Goal: Transaction & Acquisition: Purchase product/service

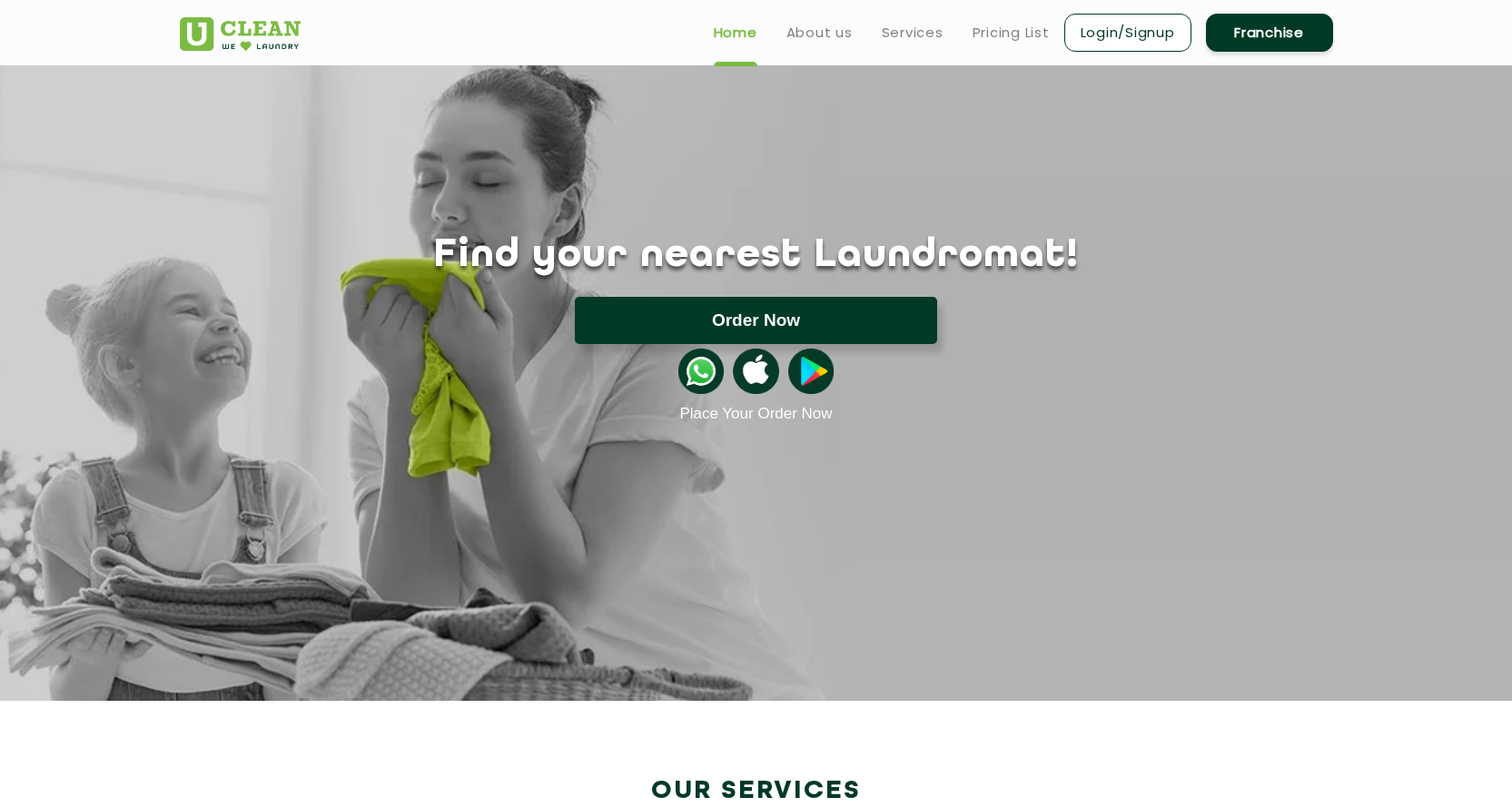
click at [829, 309] on button "Order Now" at bounding box center [755, 320] width 362 height 47
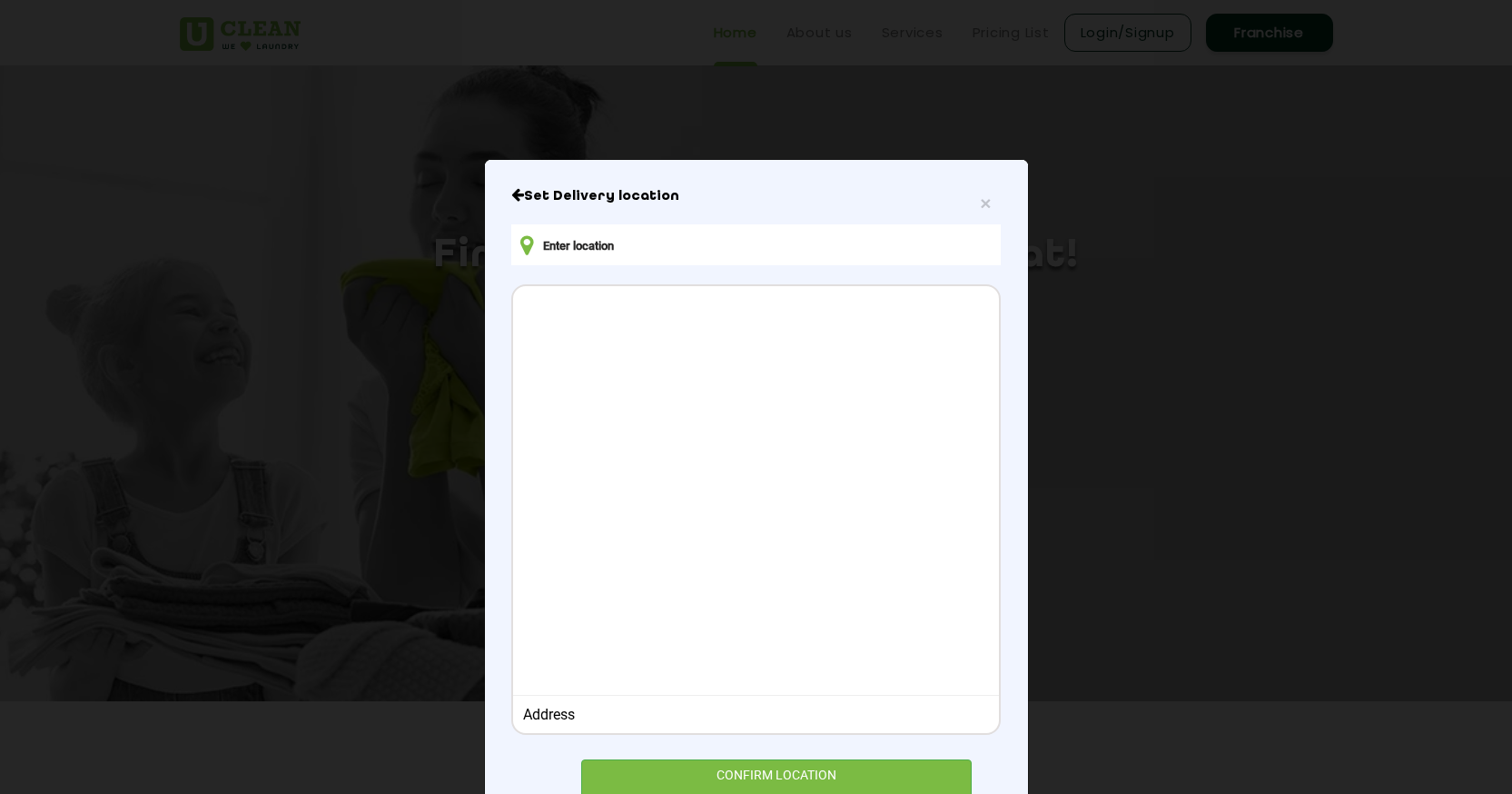
click at [705, 259] on input "text" at bounding box center [755, 244] width 489 height 41
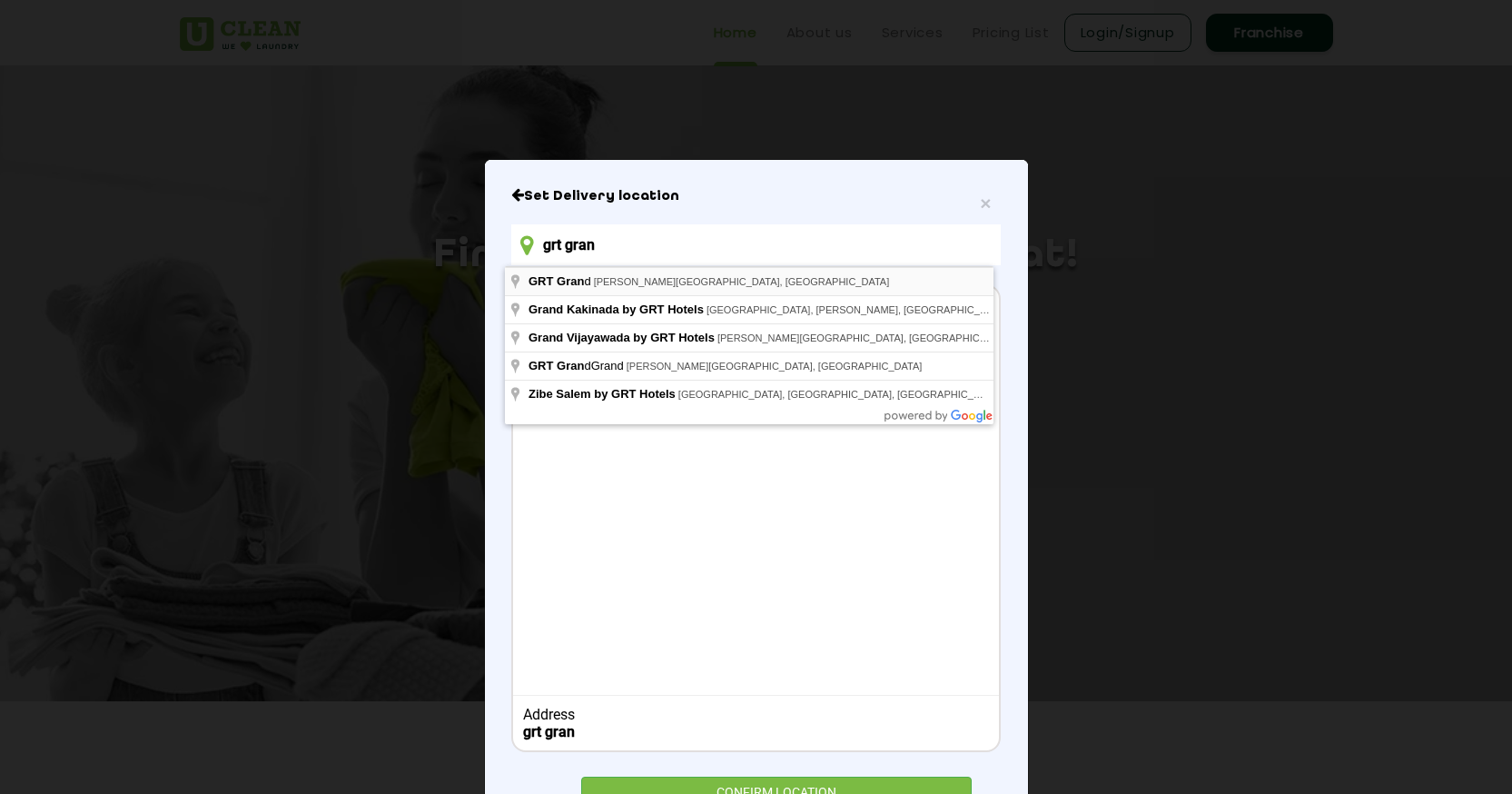
type input "GRT Grand, Sir Thyagaraya Road, Drivers Colony, T. Nagar, Chennai, Tamil Nadu, …"
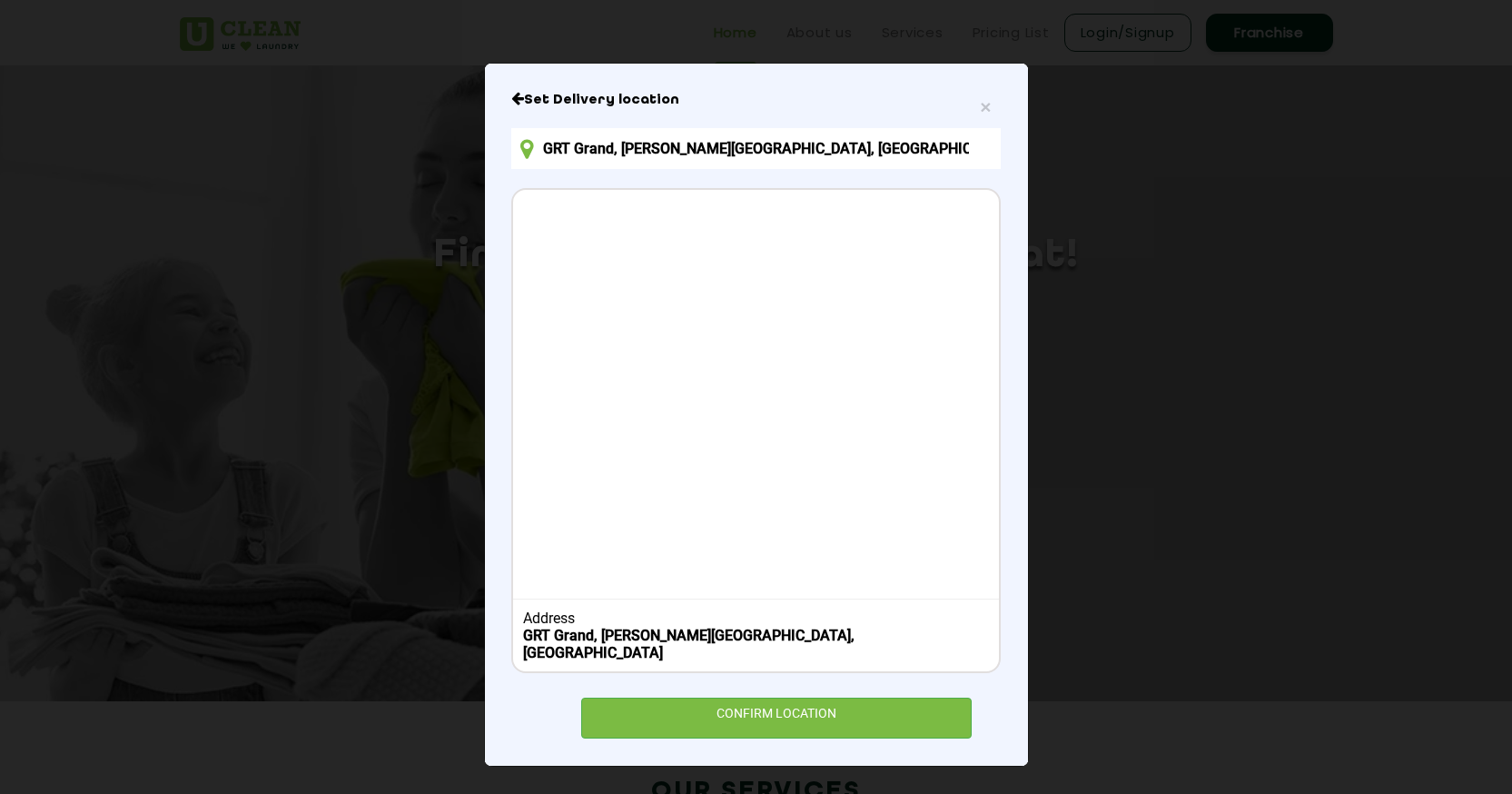
scroll to position [97, 0]
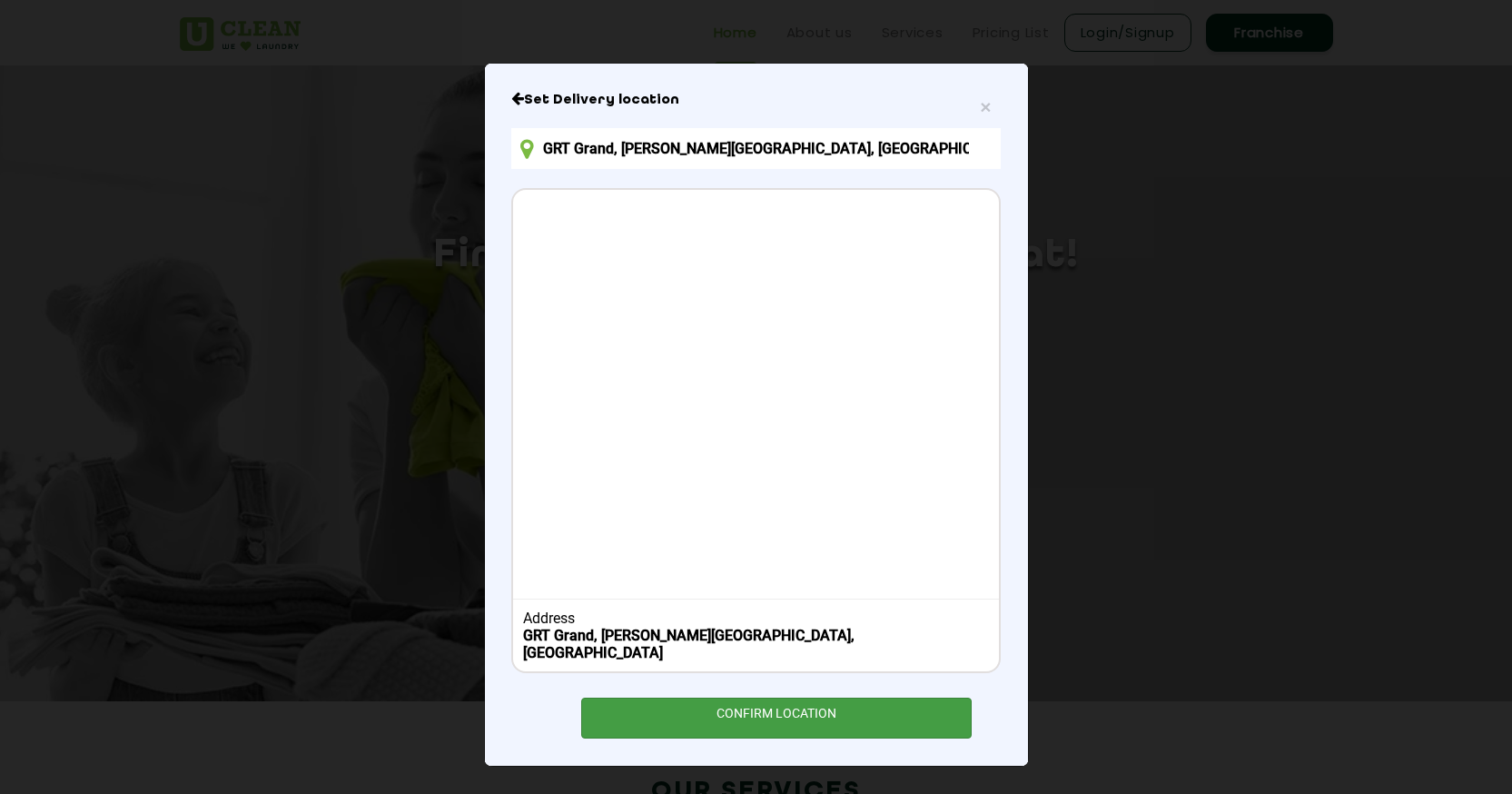
click at [796, 722] on div "CONFIRM LOCATION" at bounding box center [776, 718] width 391 height 41
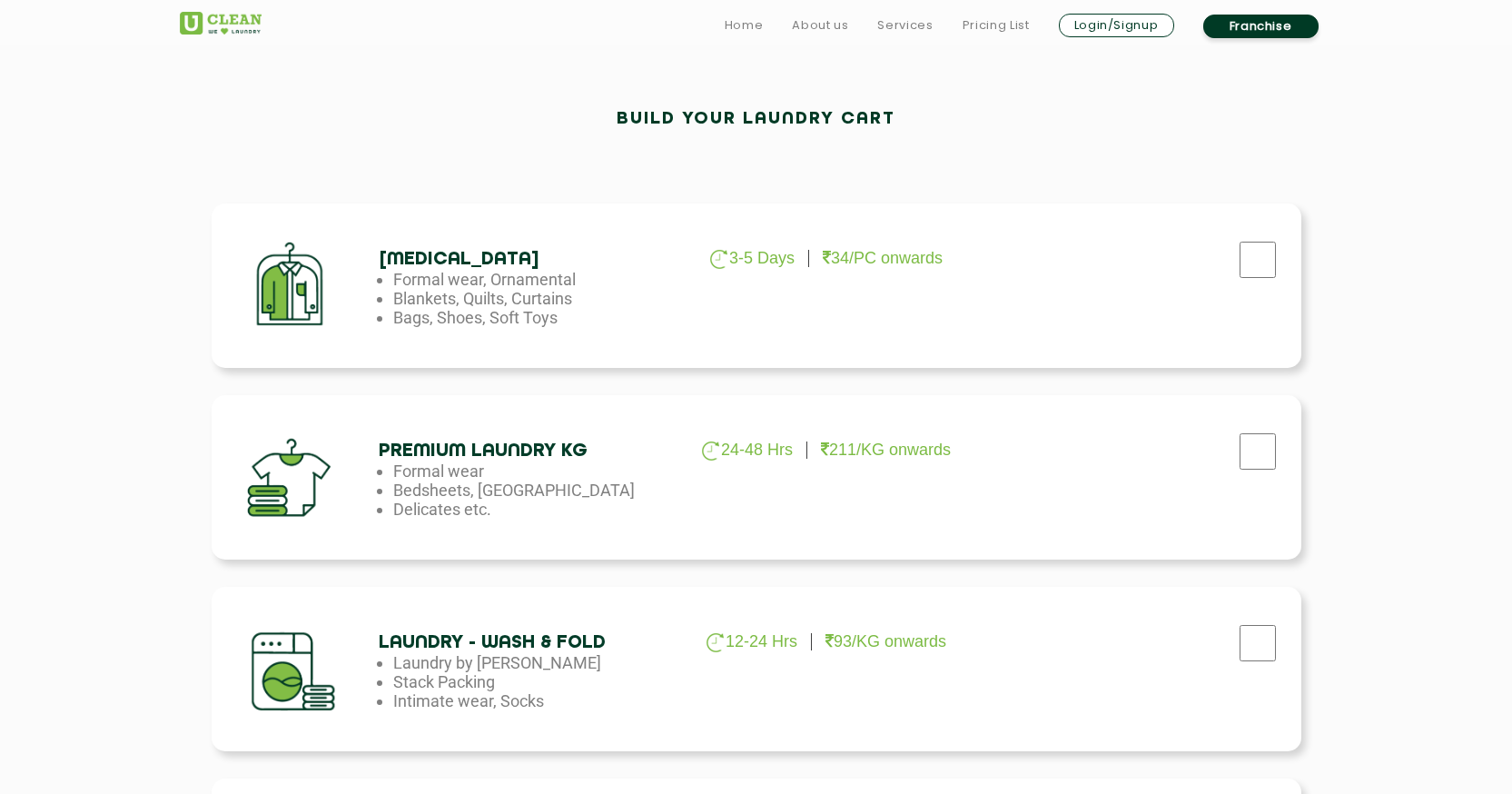
scroll to position [545, 0]
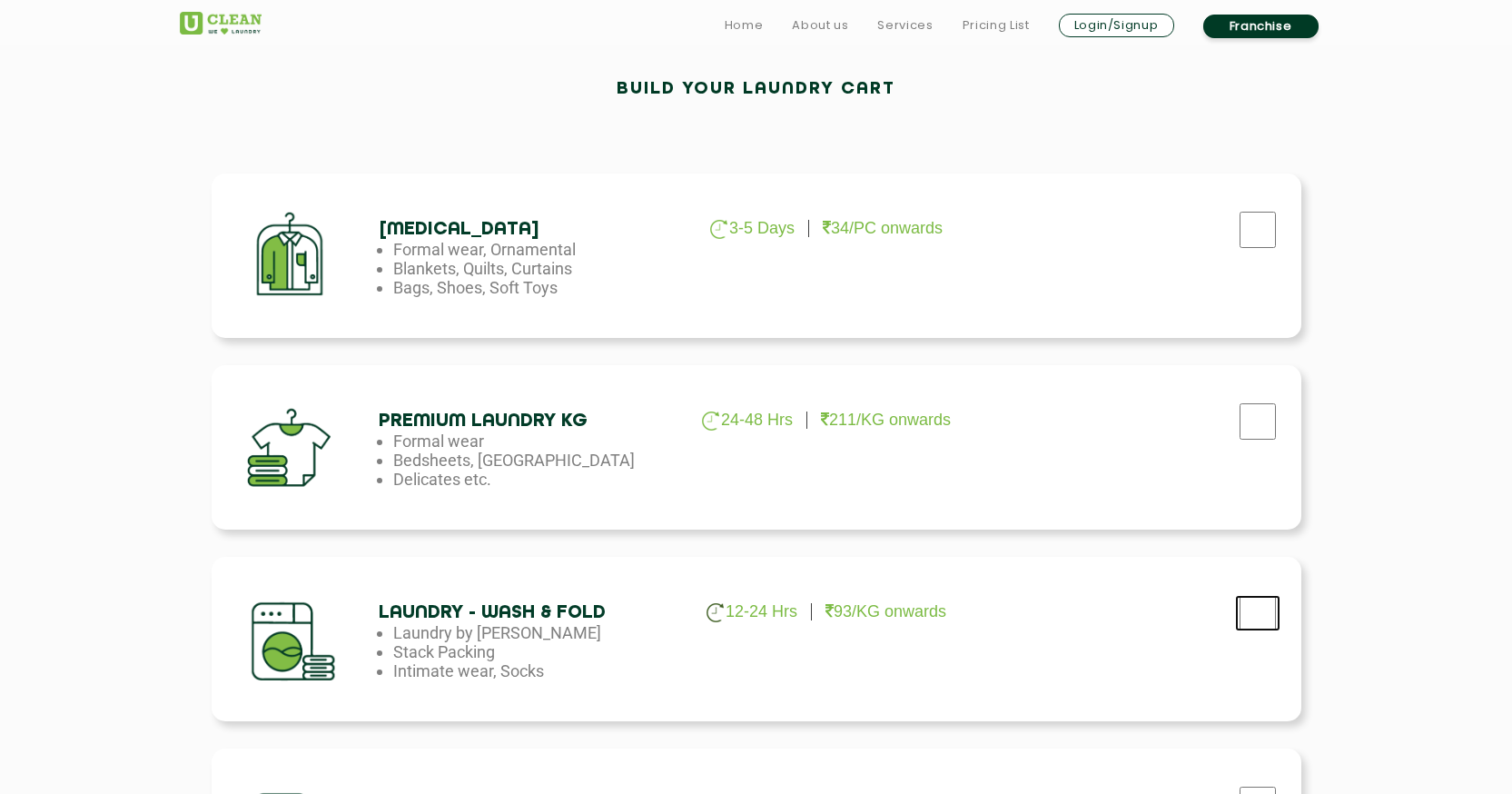
click at [1258, 620] on input "checkbox" at bounding box center [1257, 613] width 45 height 36
checkbox input "true"
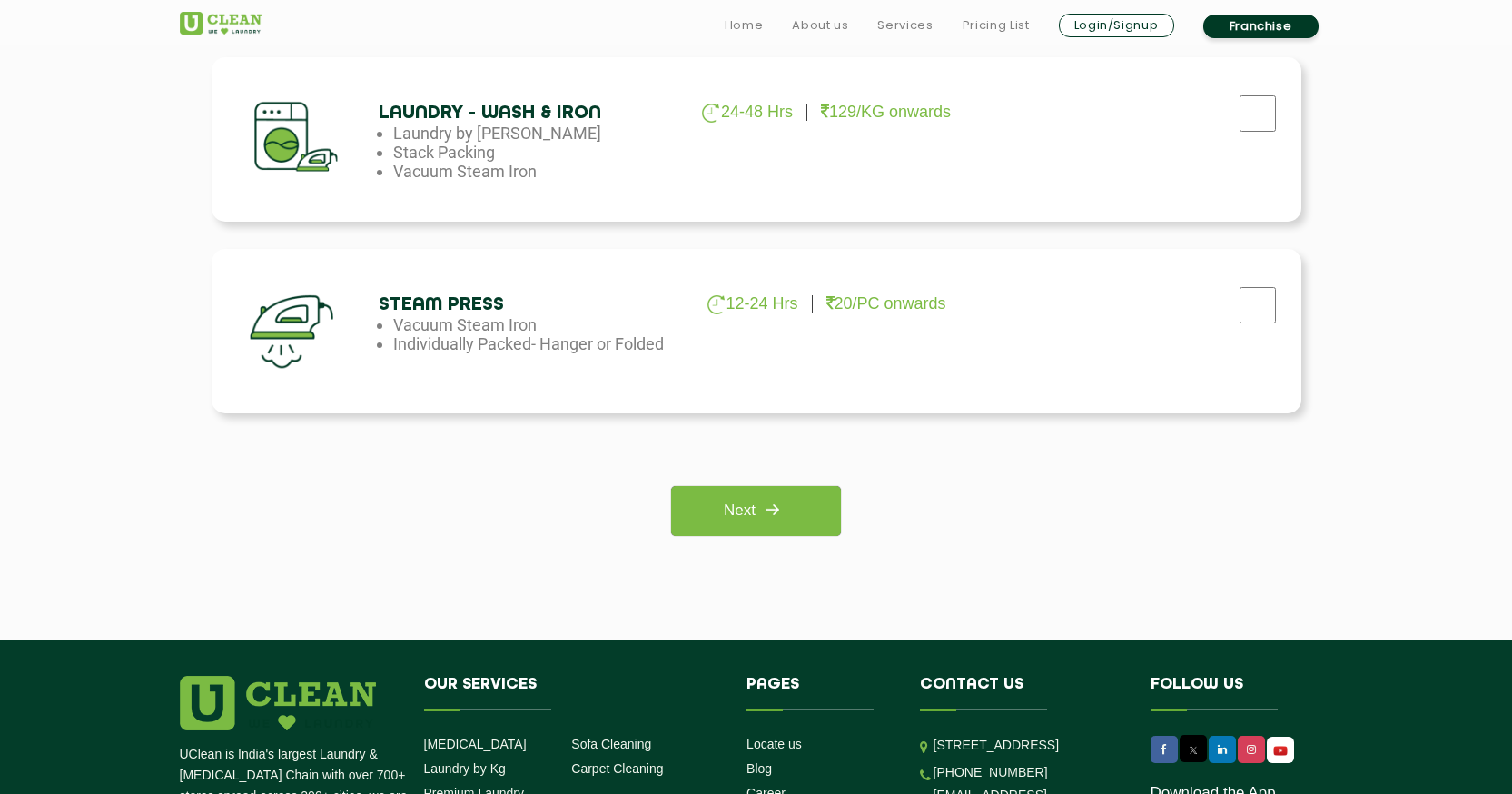
scroll to position [1272, 0]
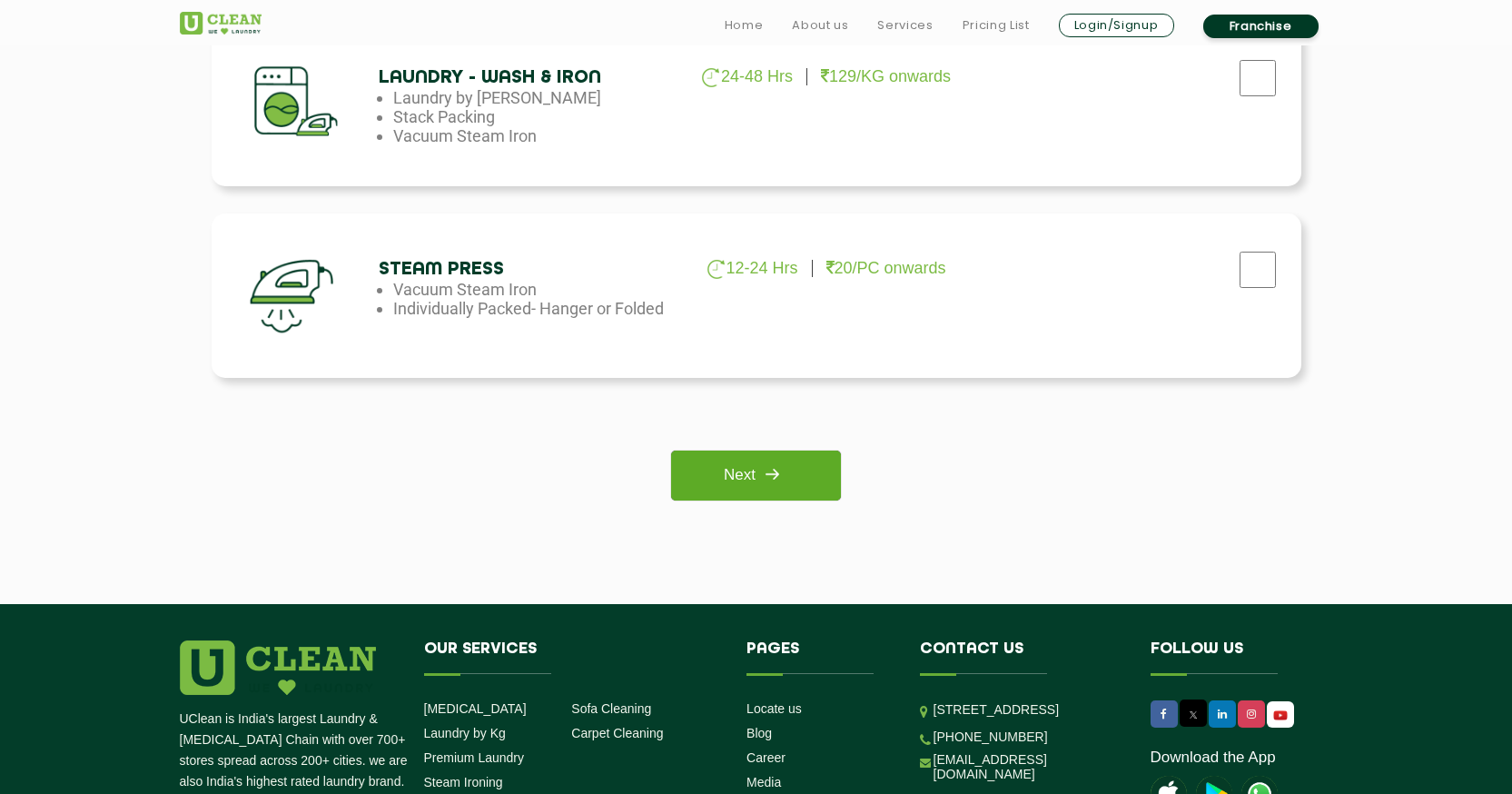
click at [743, 490] on link "Next" at bounding box center [755, 476] width 169 height 50
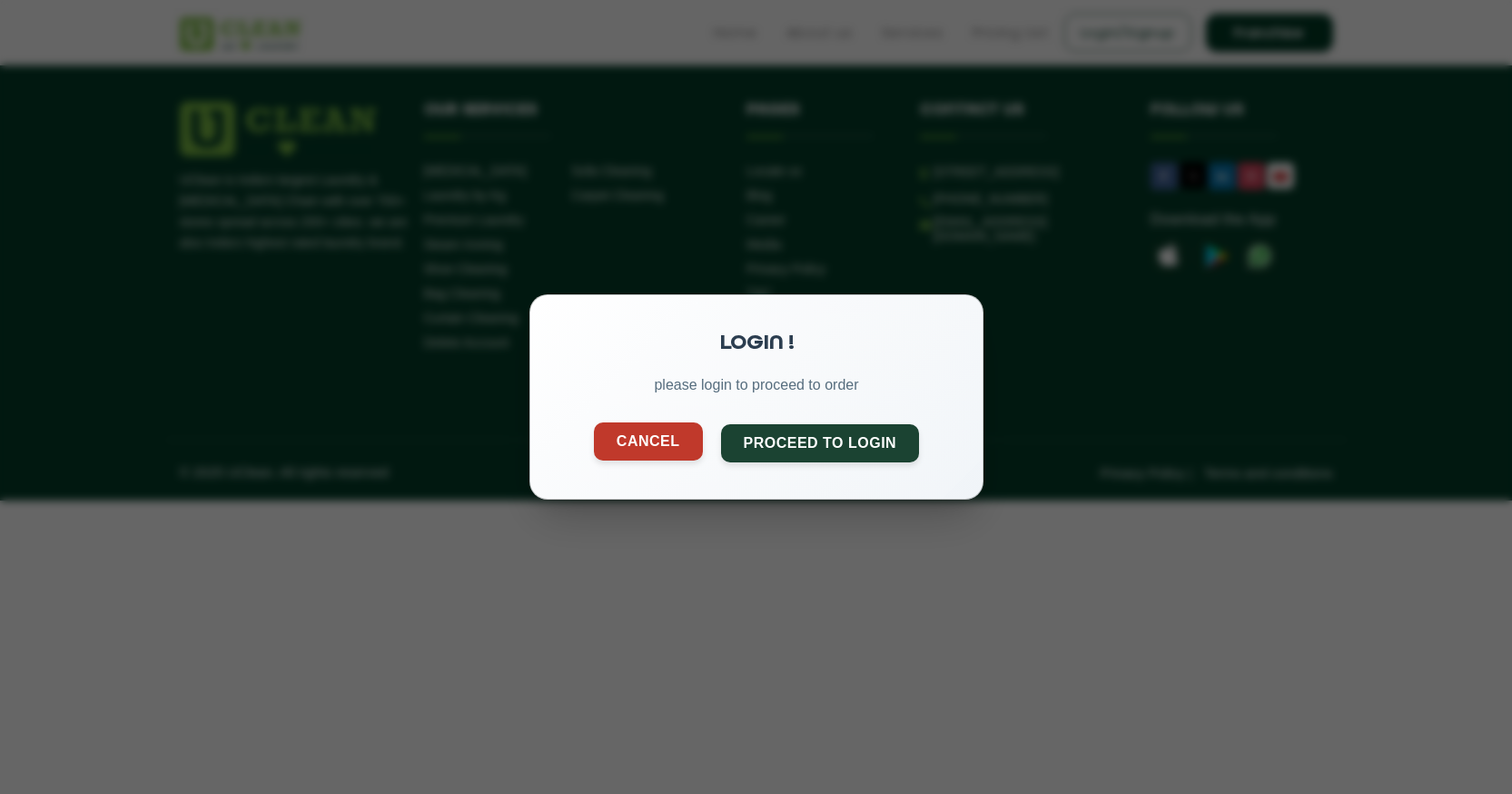
click at [637, 440] on button "Cancel" at bounding box center [648, 440] width 109 height 38
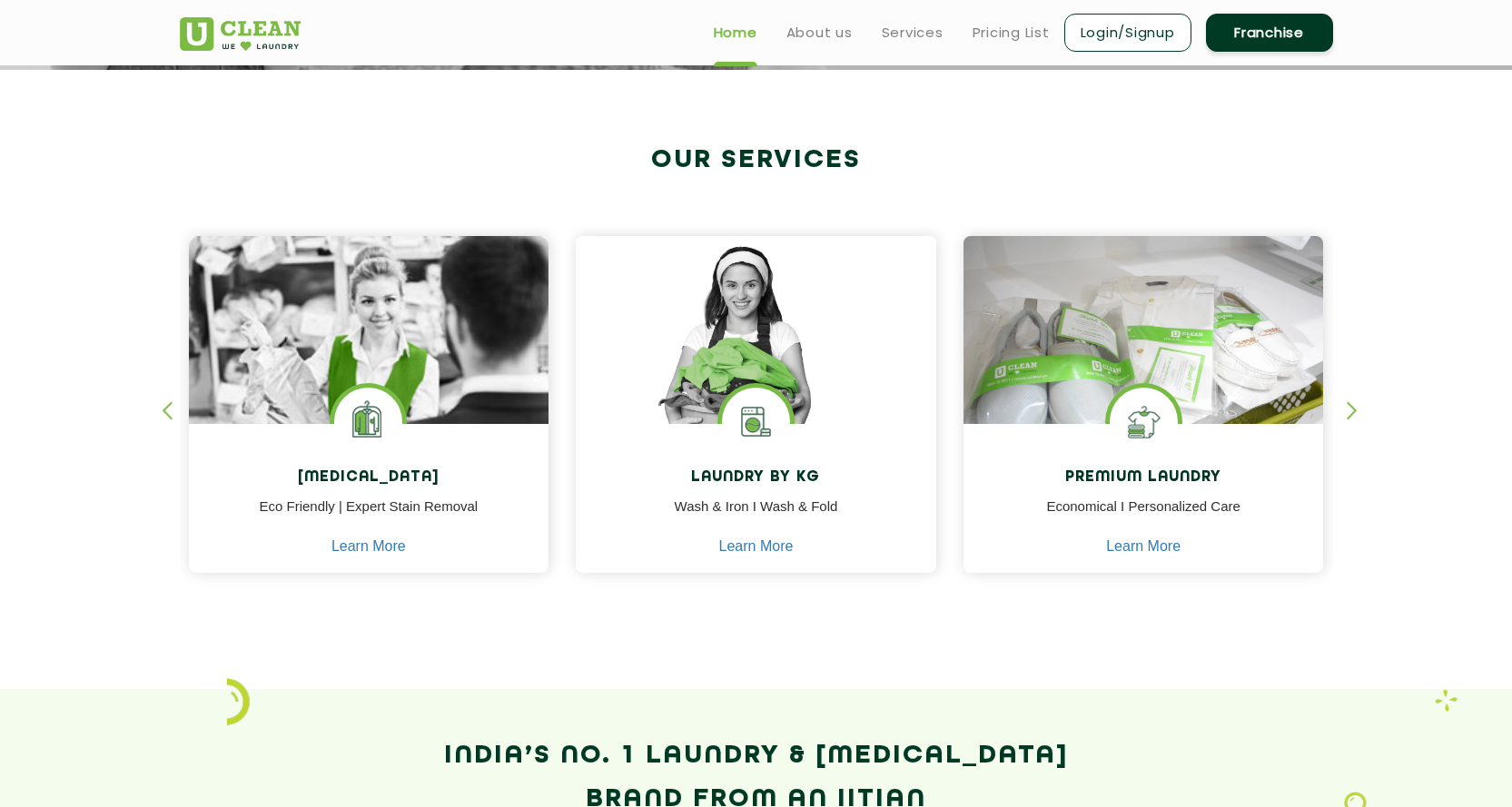
scroll to position [454, 0]
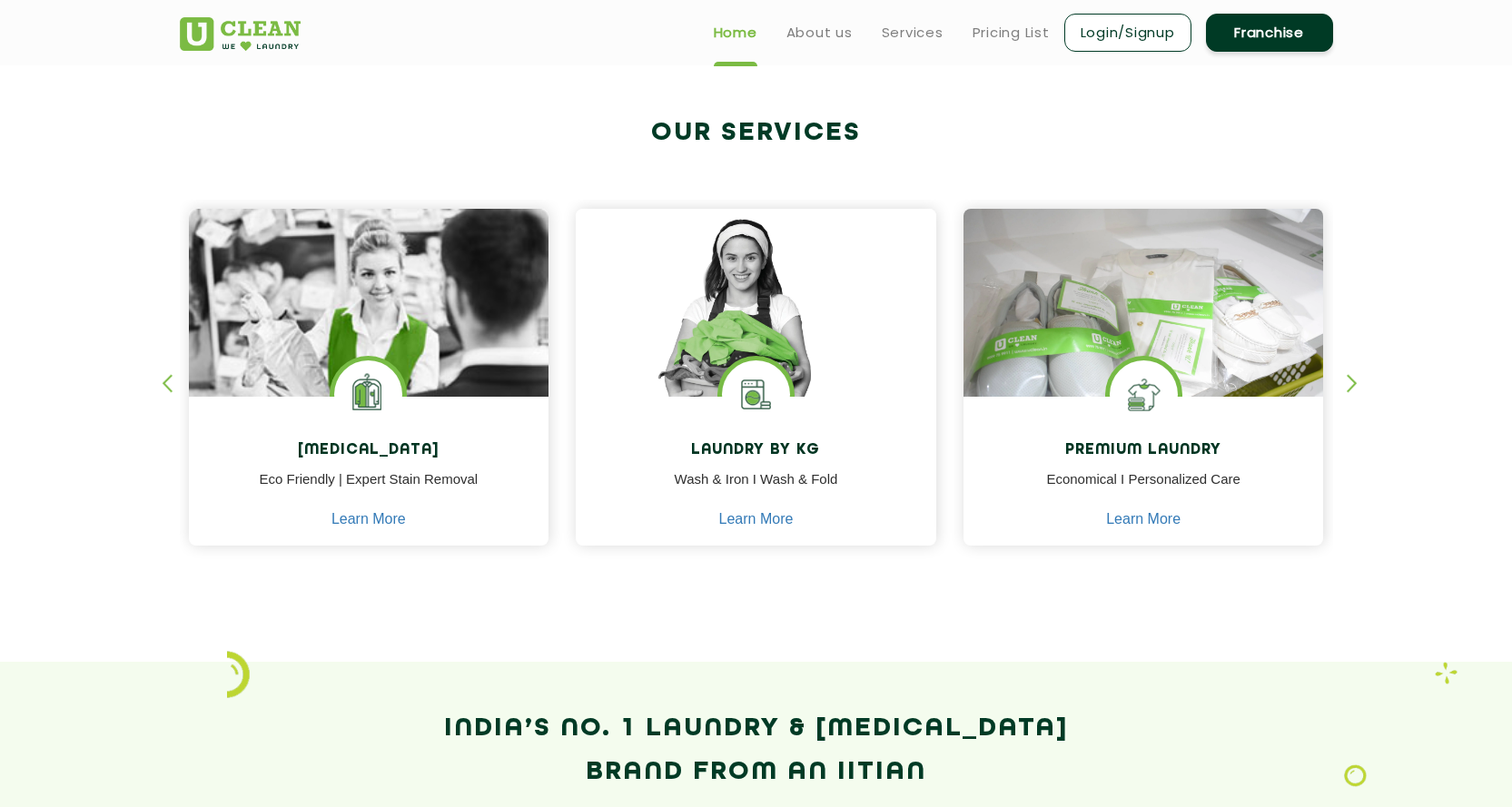
scroll to position [636, 0]
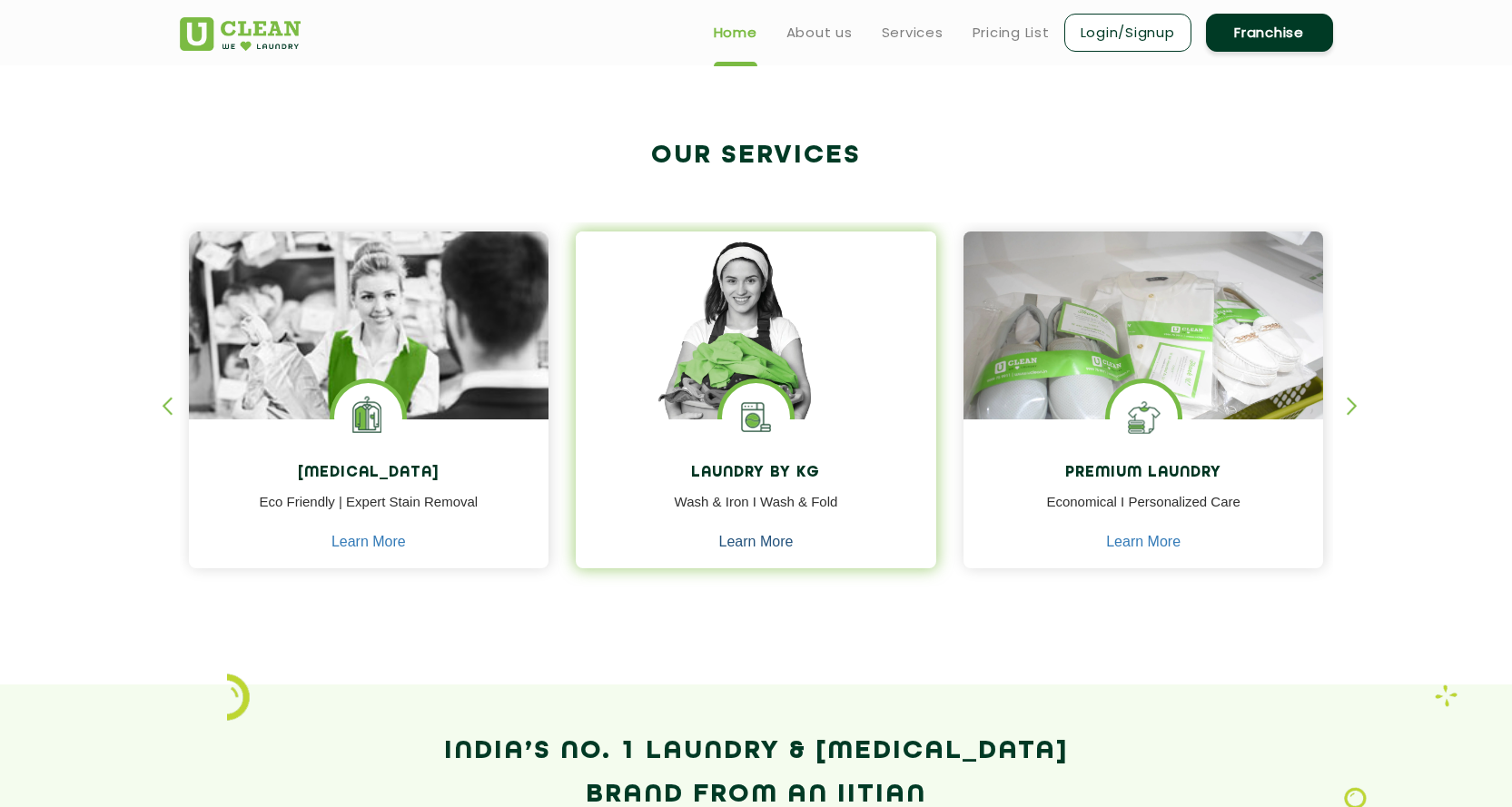
click at [780, 546] on link "Learn More" at bounding box center [756, 542] width 74 height 17
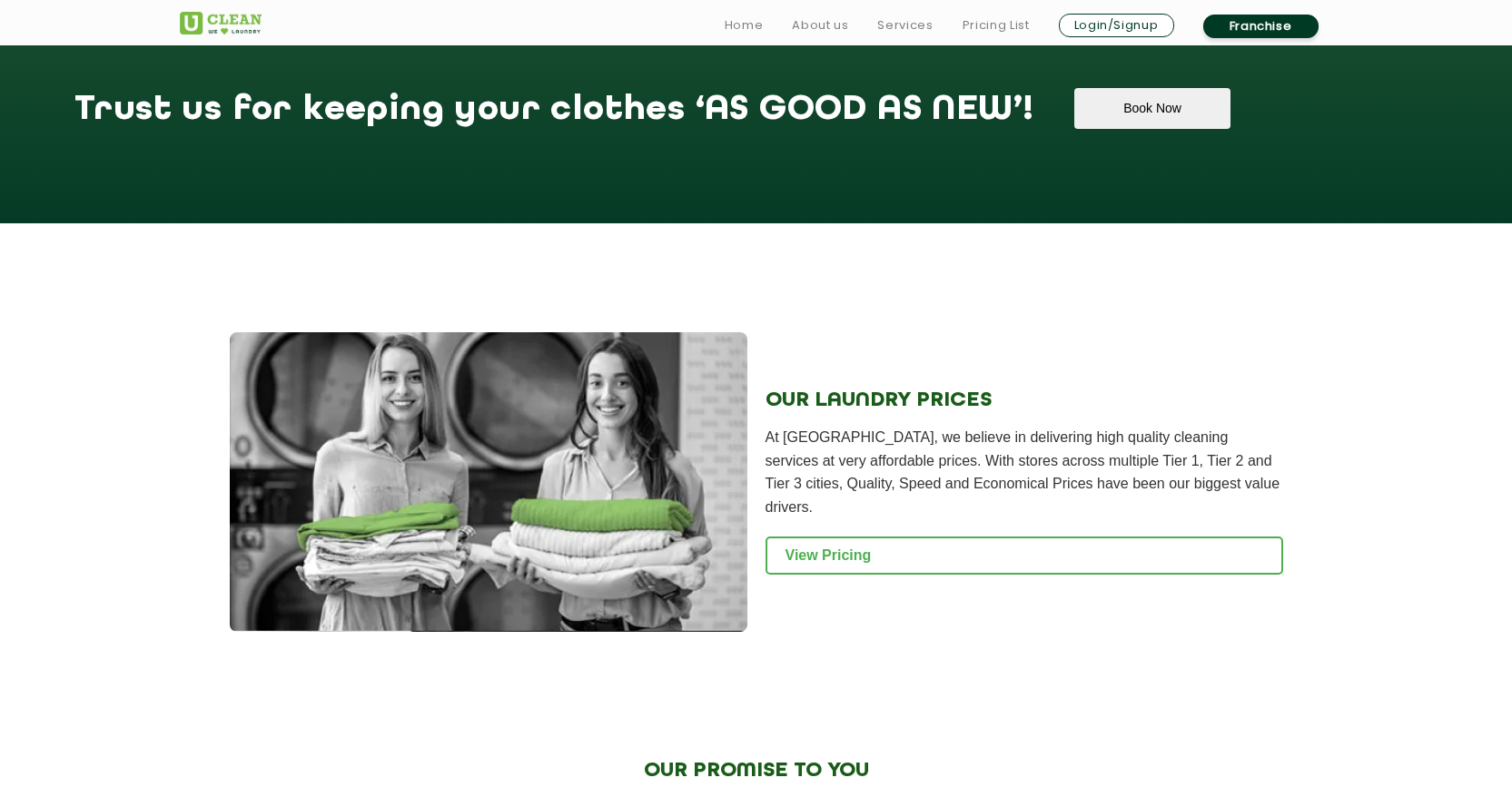
scroll to position [2270, 0]
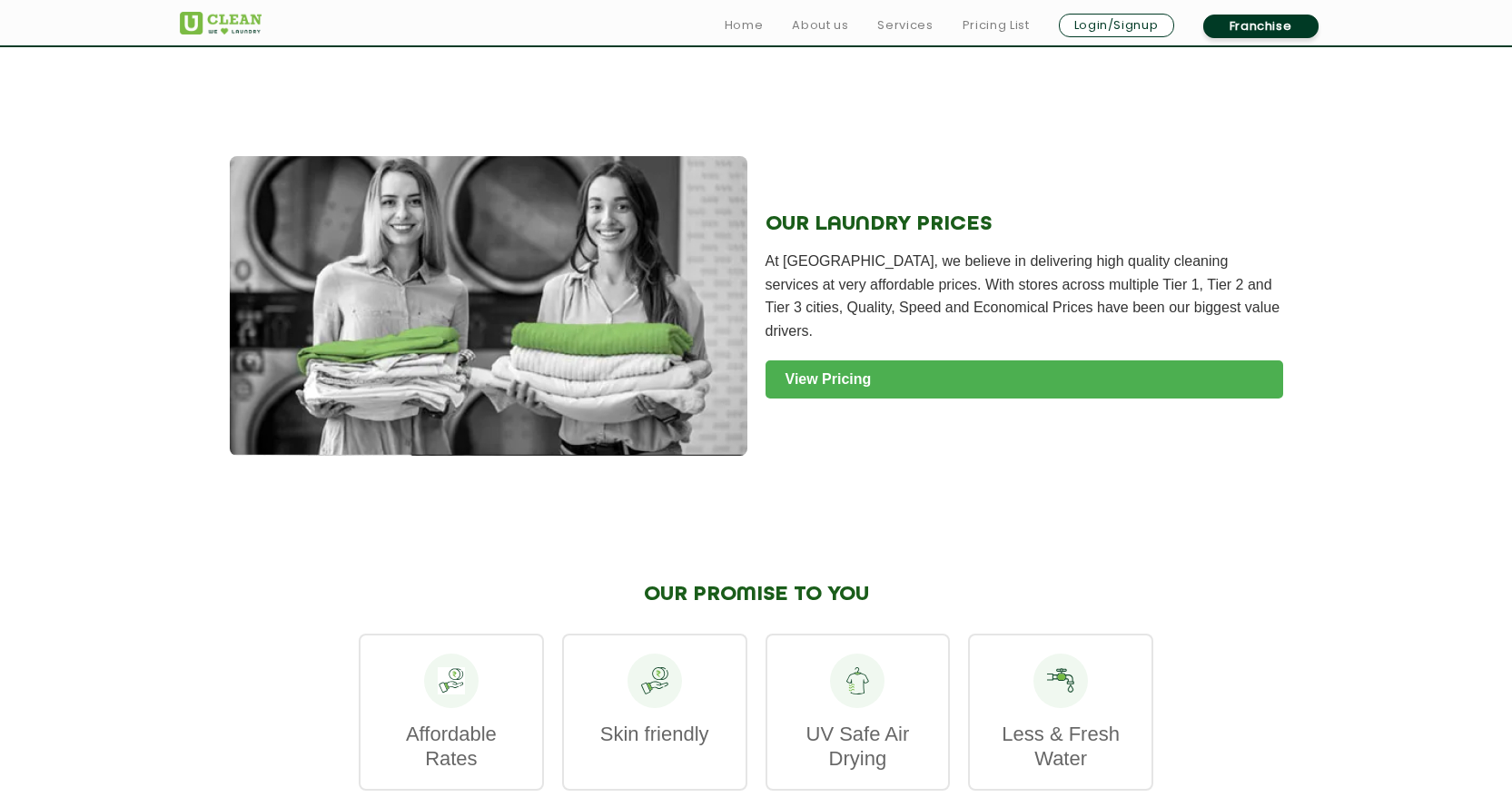
drag, startPoint x: 813, startPoint y: 348, endPoint x: 822, endPoint y: 358, distance: 13.5
click at [813, 361] on link "View Pricing" at bounding box center [1023, 379] width 517 height 38
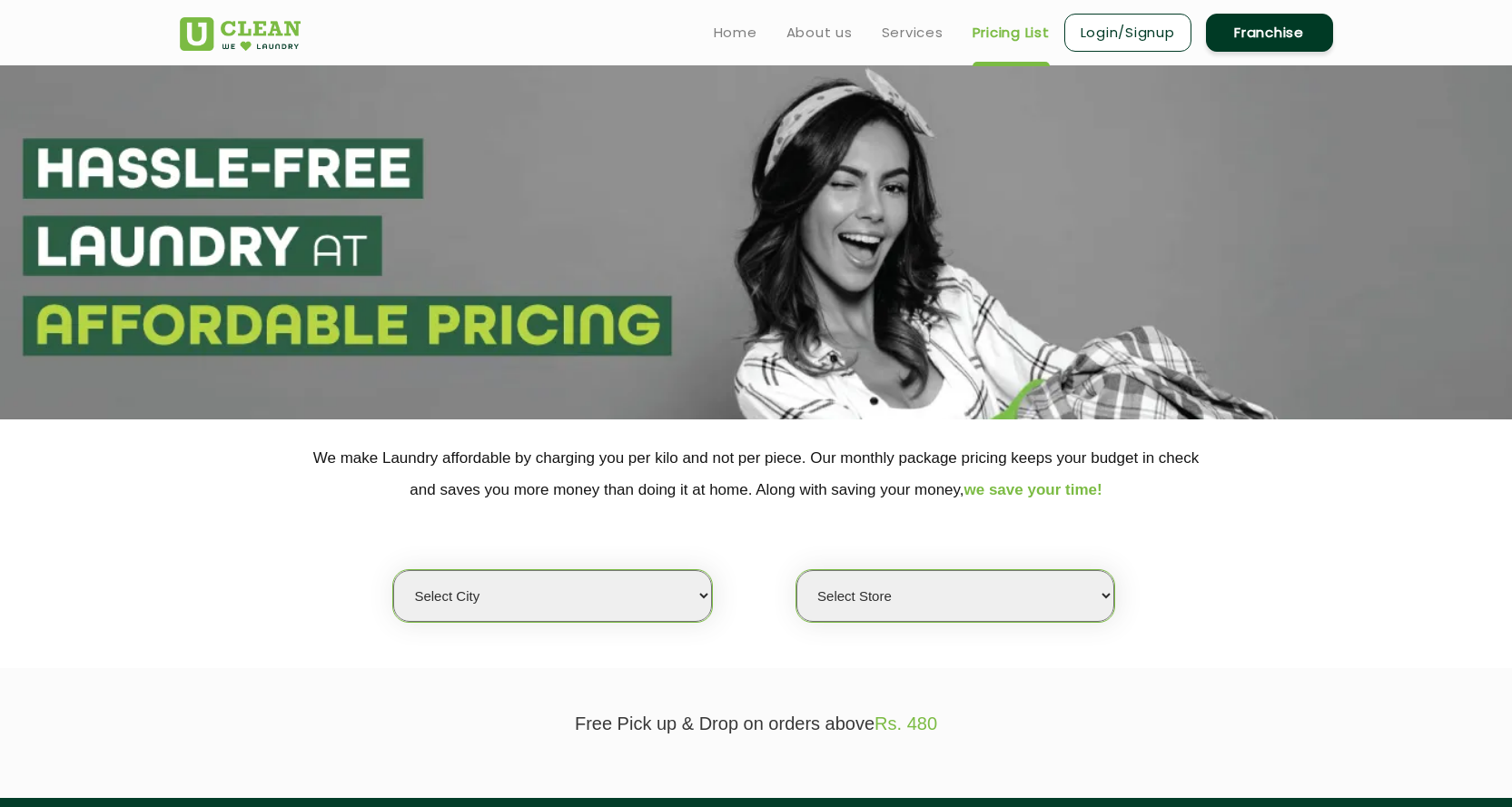
click at [573, 577] on select "Select city Aalo Agartala Agra Ahmedabad Akola Aligarh Alwar - UClean Select Am…" at bounding box center [552, 596] width 317 height 52
select select "11"
click at [393, 570] on select "Select city Aalo Agartala Agra Ahmedabad Akola Aligarh Alwar - UClean Select Am…" at bounding box center [552, 596] width 317 height 52
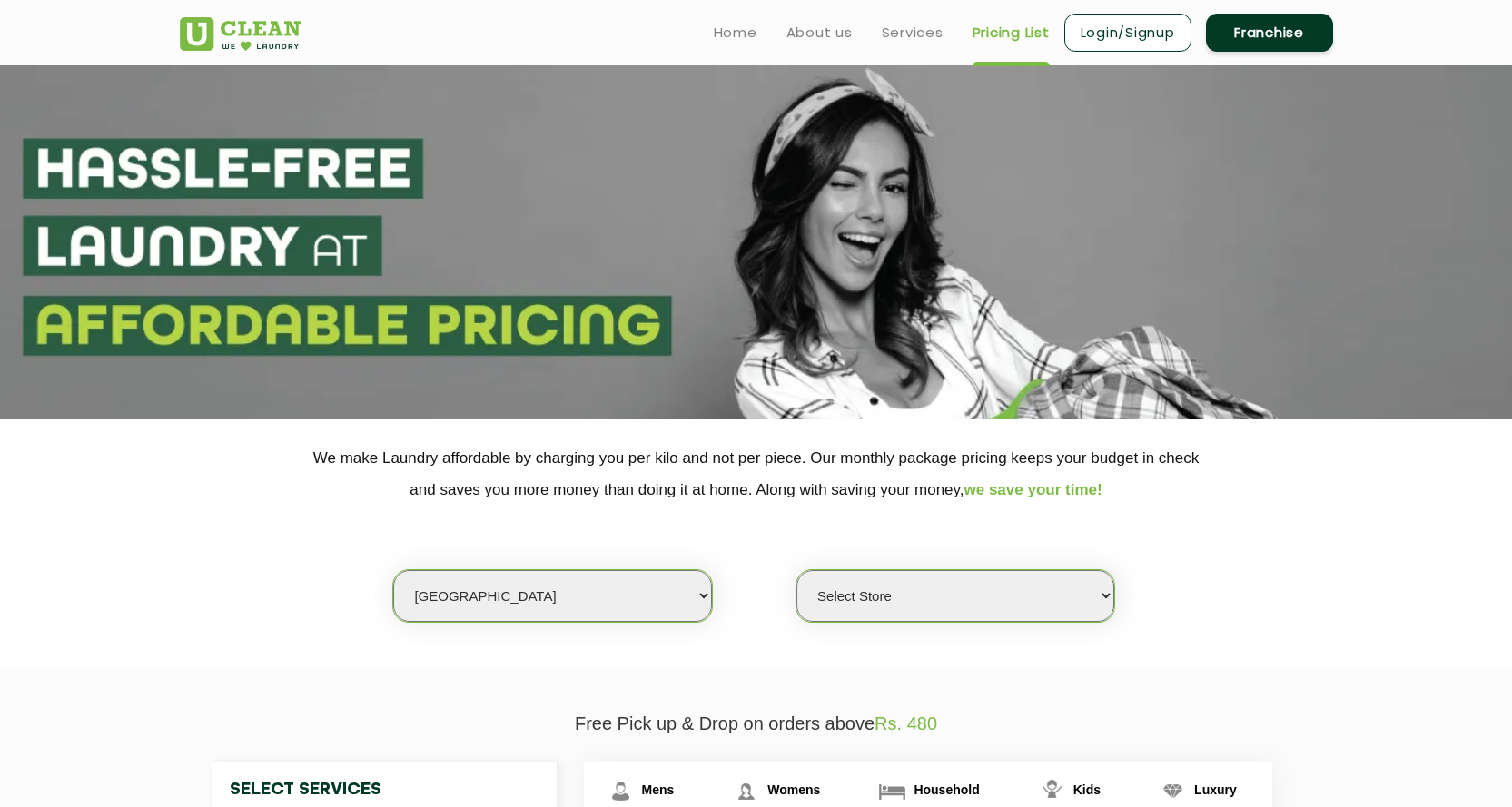
click at [1022, 604] on select "Select Store UClean Anna Nagar UClean Navalur UClean Chitlapakkam UClean Urrapa…" at bounding box center [954, 596] width 317 height 52
select select "549"
click at [796, 570] on select "Select Store UClean Anna Nagar UClean Navalur UClean Chitlapakkam UClean Urrapa…" at bounding box center [954, 596] width 317 height 52
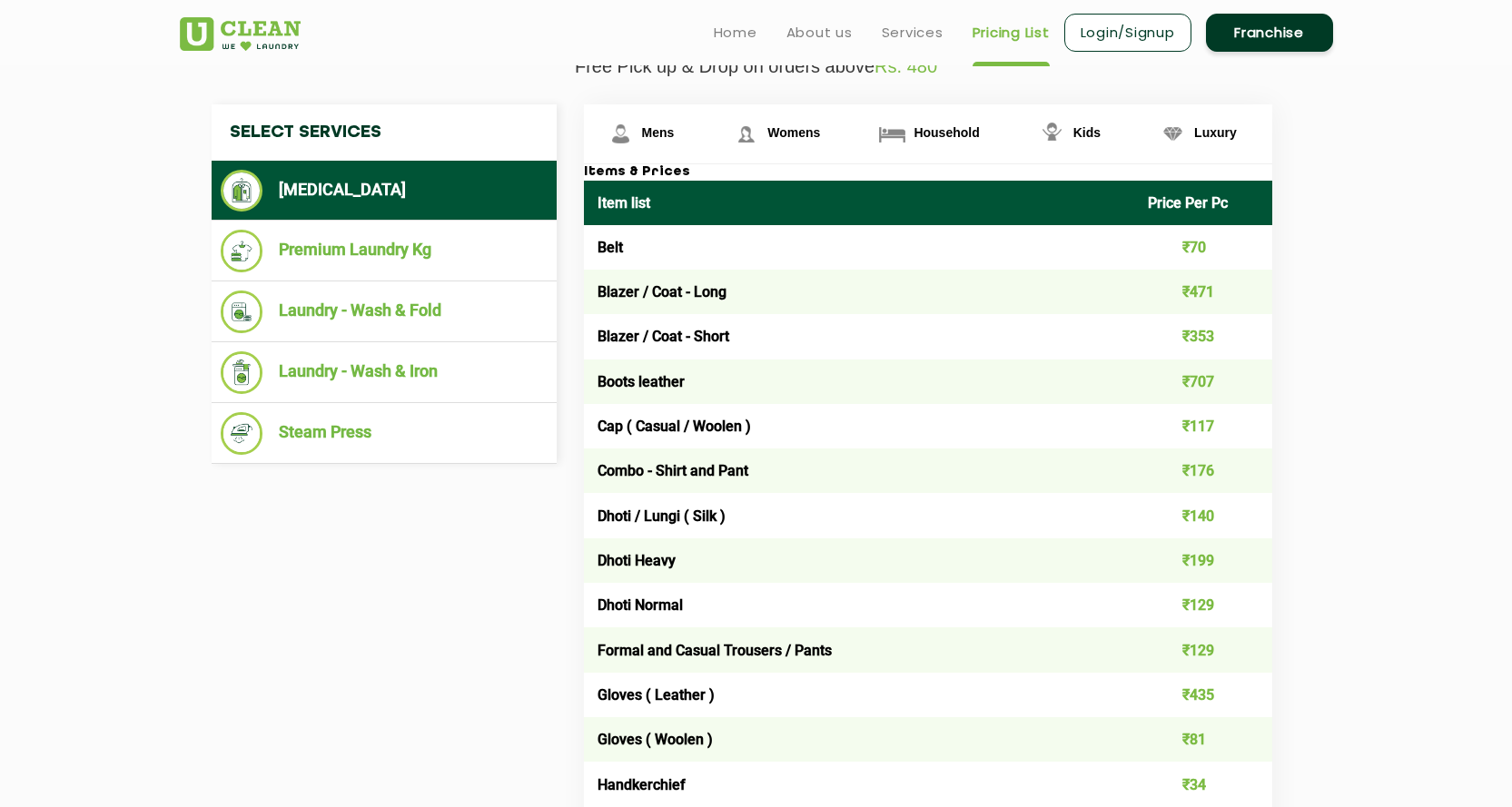
scroll to position [545, 0]
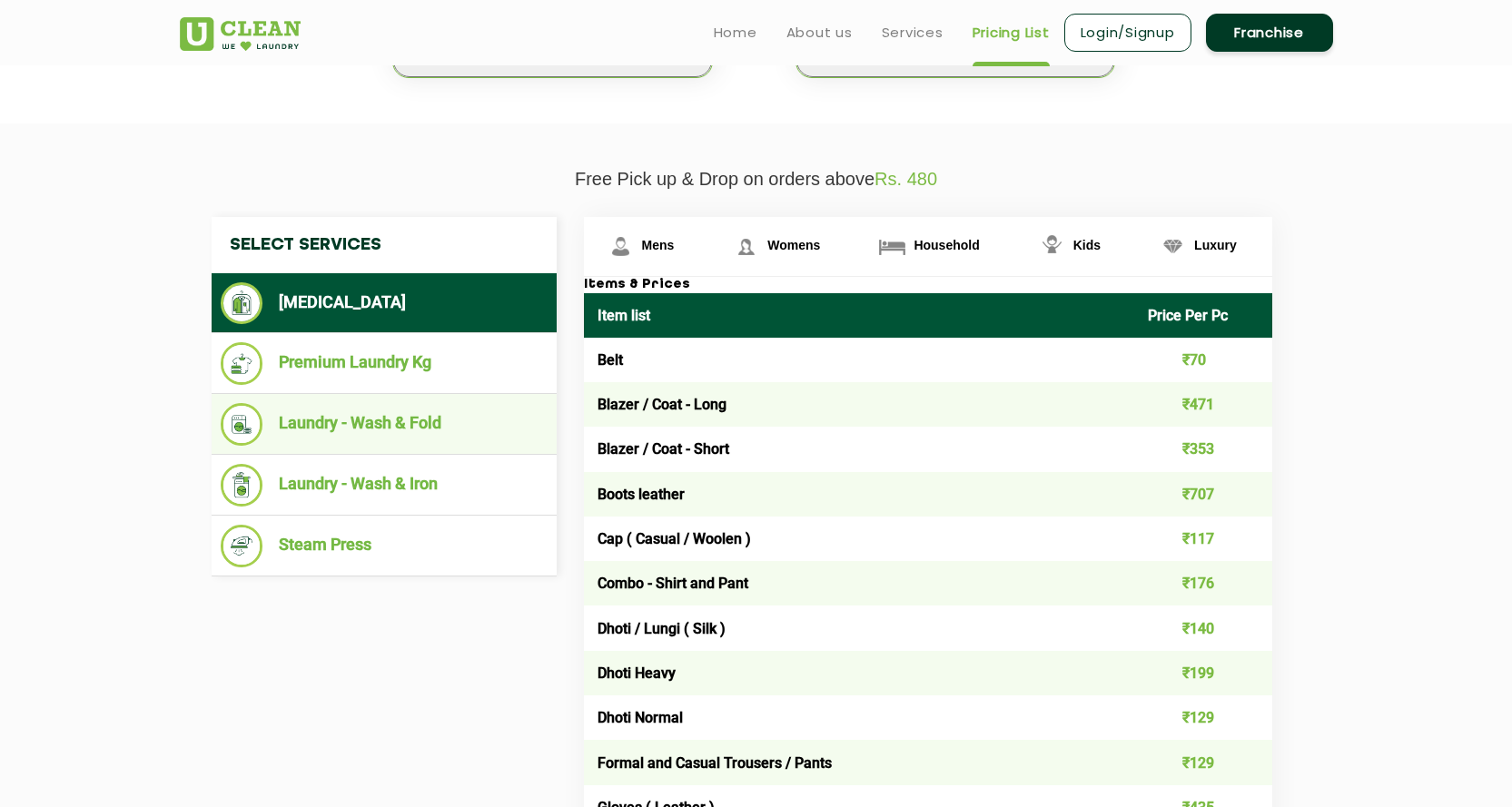
click at [462, 436] on li "Laundry - Wash & Fold" at bounding box center [383, 425] width 327 height 43
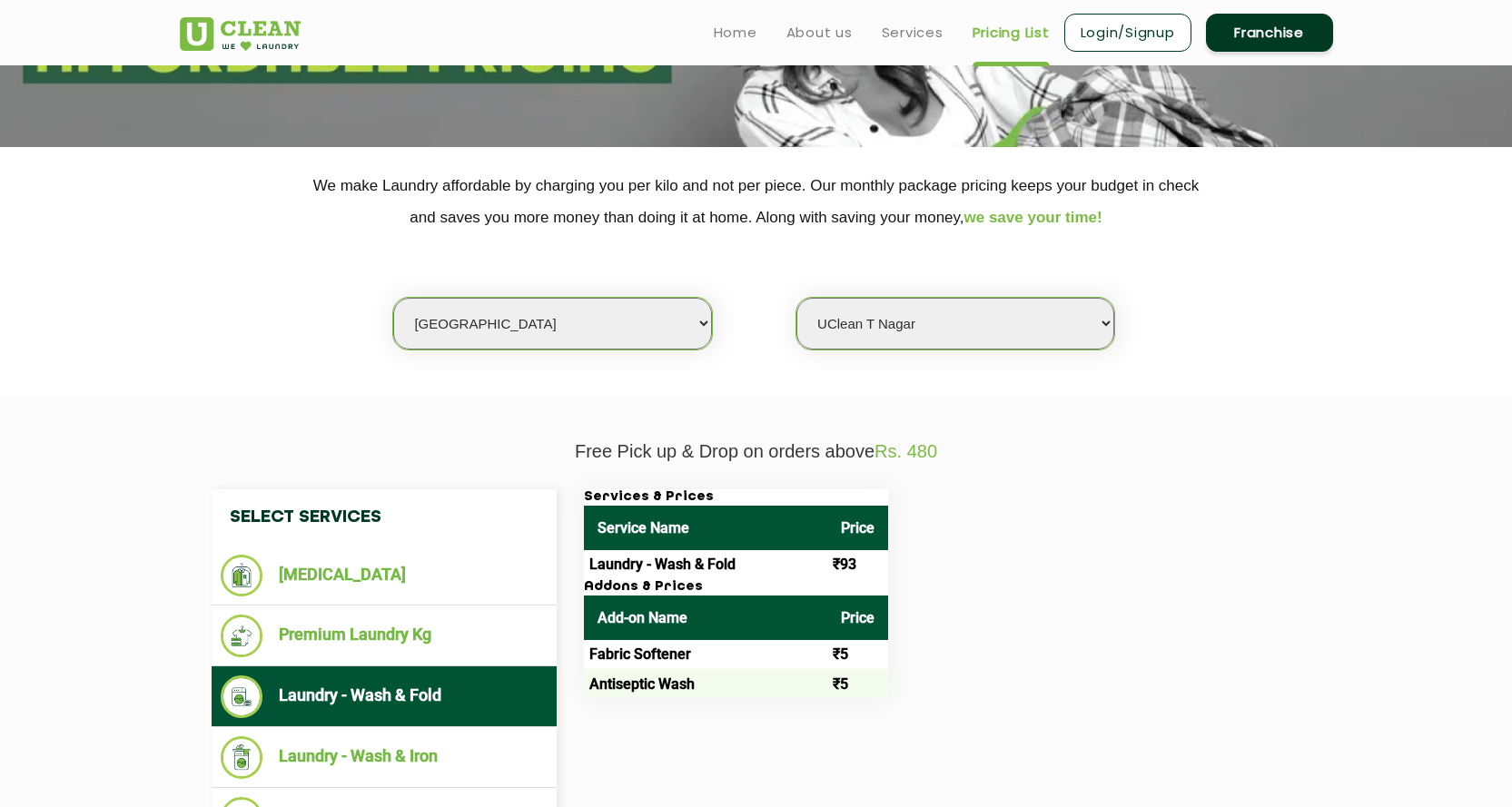
scroll to position [0, 0]
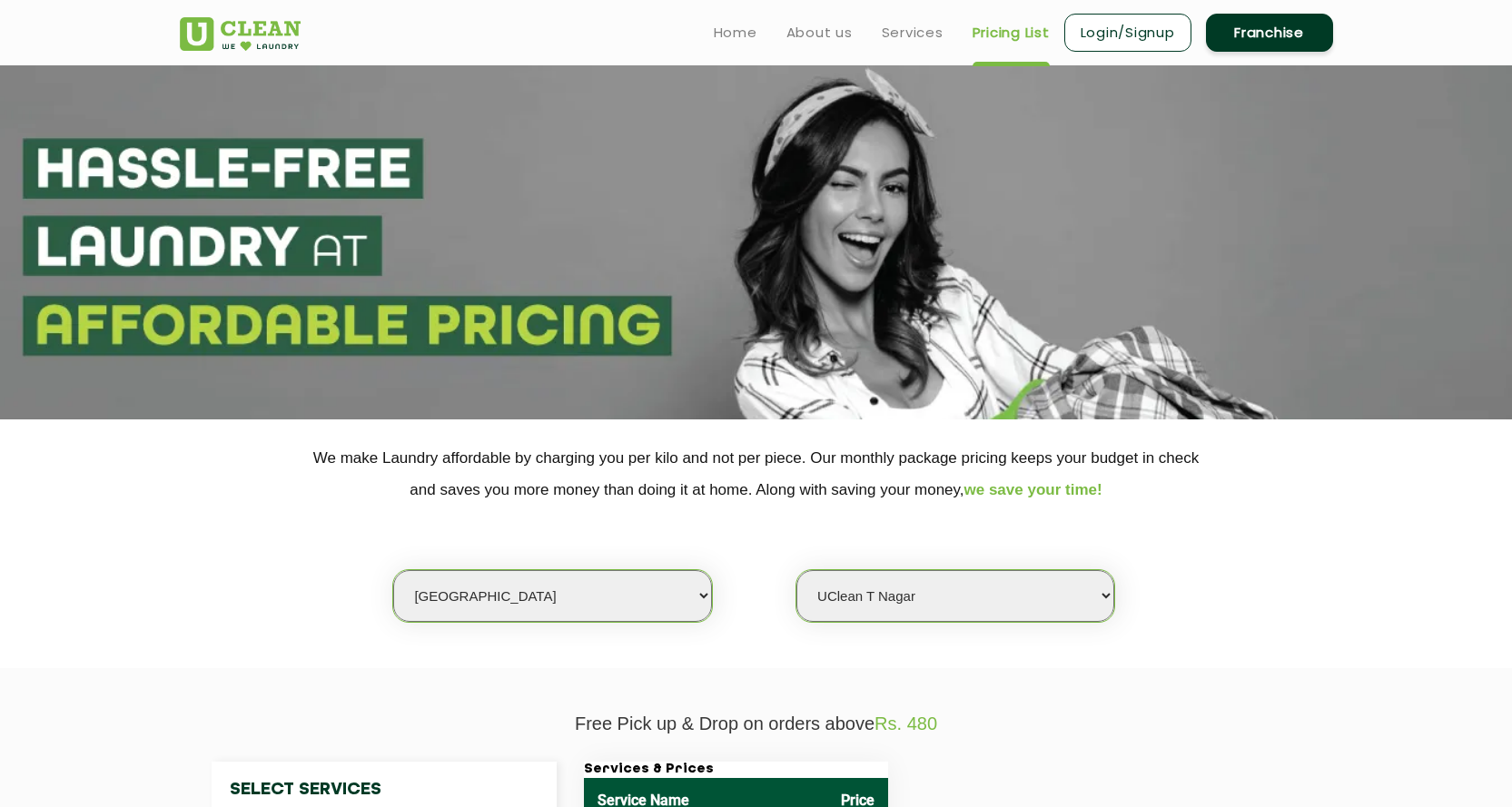
click at [1104, 32] on link "Login/Signup" at bounding box center [1127, 32] width 127 height 38
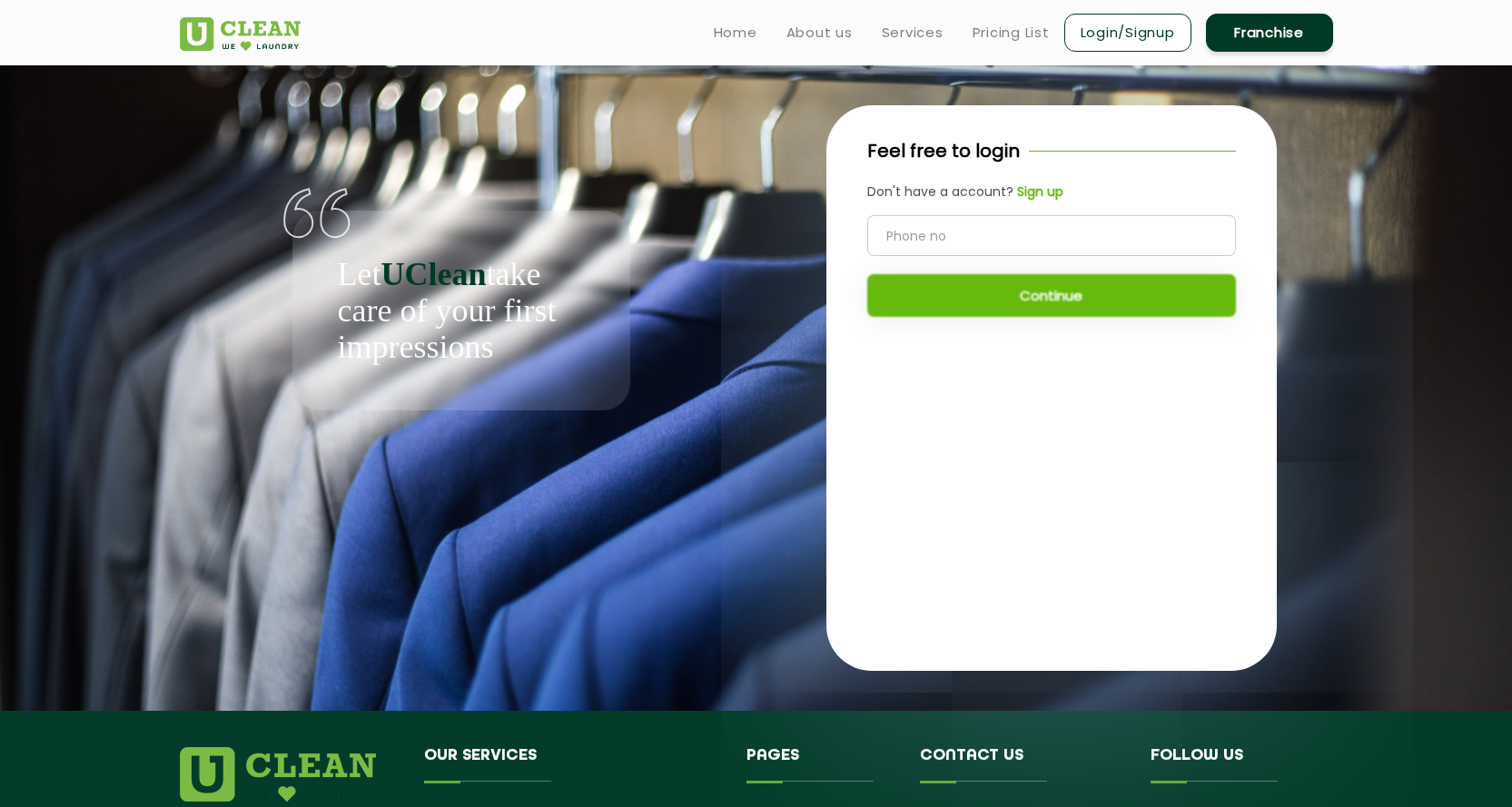
click at [1007, 233] on input "tel" at bounding box center [1051, 236] width 368 height 41
click at [1047, 505] on div "Feel free to login Don't have a account? Sign up Continue" at bounding box center [1051, 388] width 451 height 565
click at [942, 242] on input "tel" at bounding box center [1051, 236] width 368 height 41
click at [1013, 458] on div "Feel free to login Don't have a account? Sign up Continue" at bounding box center [1051, 388] width 451 height 565
click at [1035, 200] on b "Sign up" at bounding box center [1040, 192] width 46 height 19
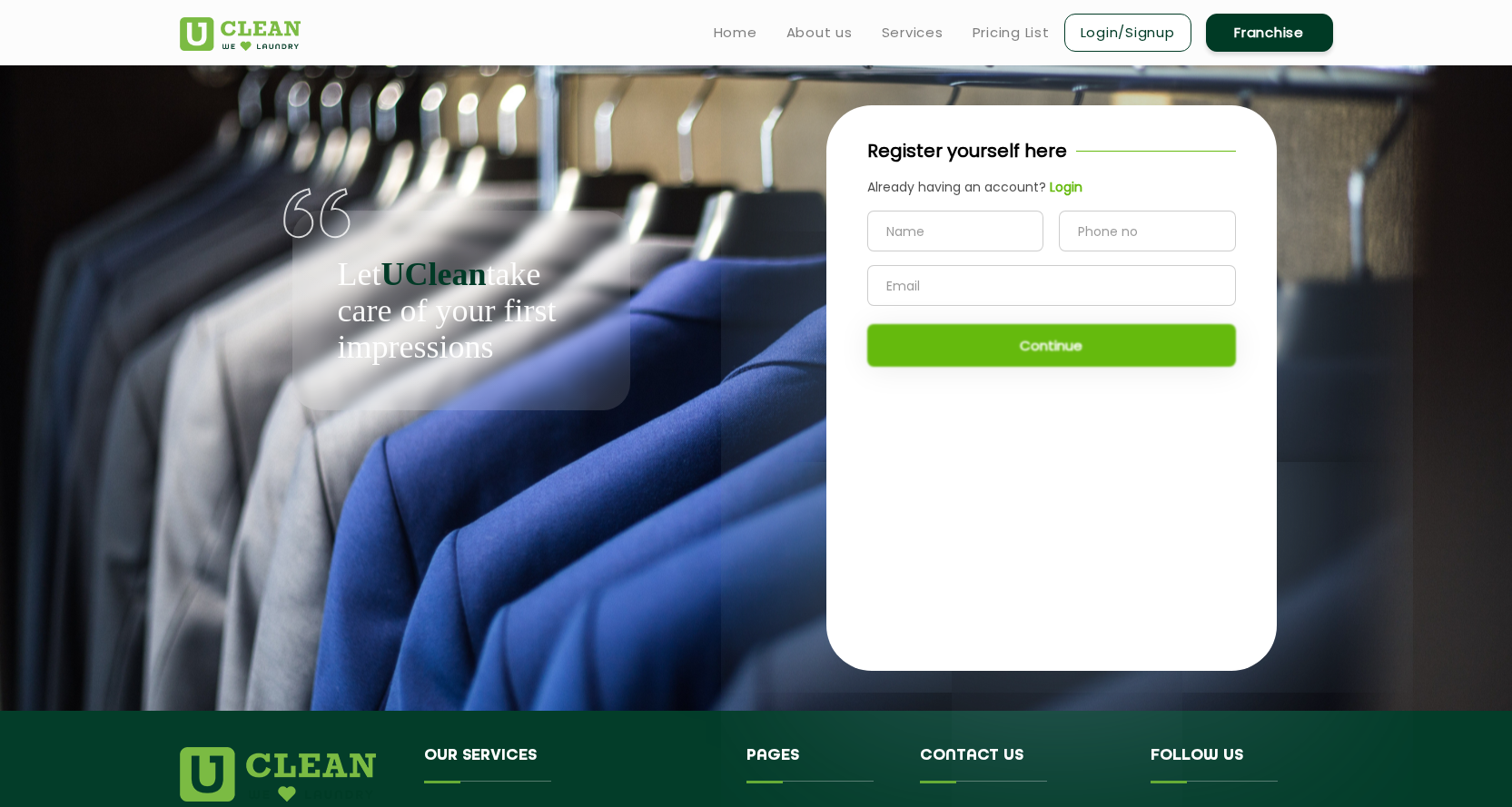
click at [1082, 588] on div "Register yourself here Already having an account? Login Continue" at bounding box center [1051, 388] width 451 height 565
click at [1048, 27] on link "Pricing List" at bounding box center [1010, 33] width 77 height 22
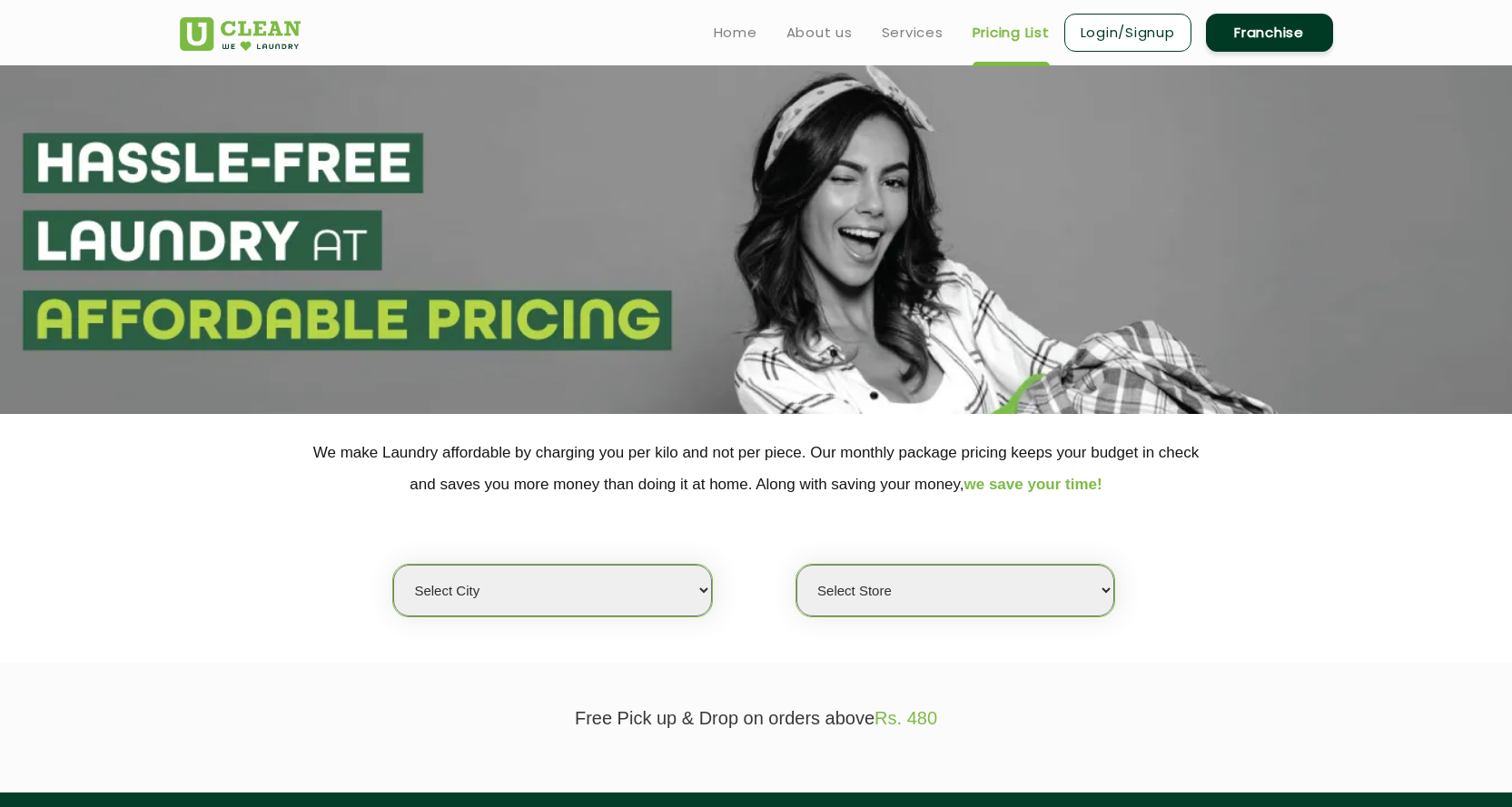
scroll to position [426, 0]
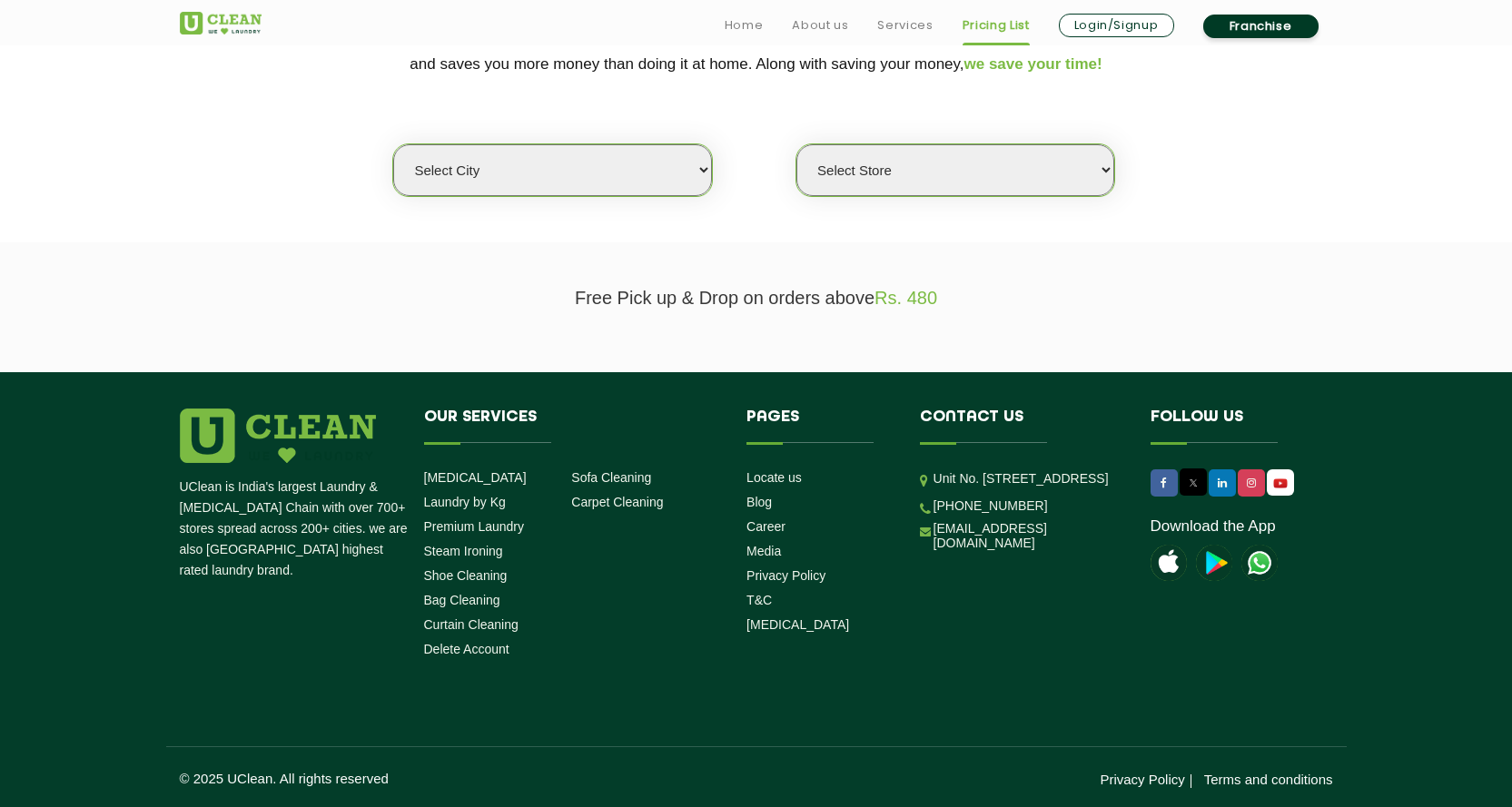
click at [571, 169] on select "Select city Aalo Agartala Agra Ahmedabad Akola Aligarh Alwar - UClean Select Am…" at bounding box center [552, 170] width 317 height 52
click at [393, 144] on select "Select city Aalo Agartala Agra Ahmedabad Akola Aligarh Alwar - UClean Select Am…" at bounding box center [552, 170] width 317 height 52
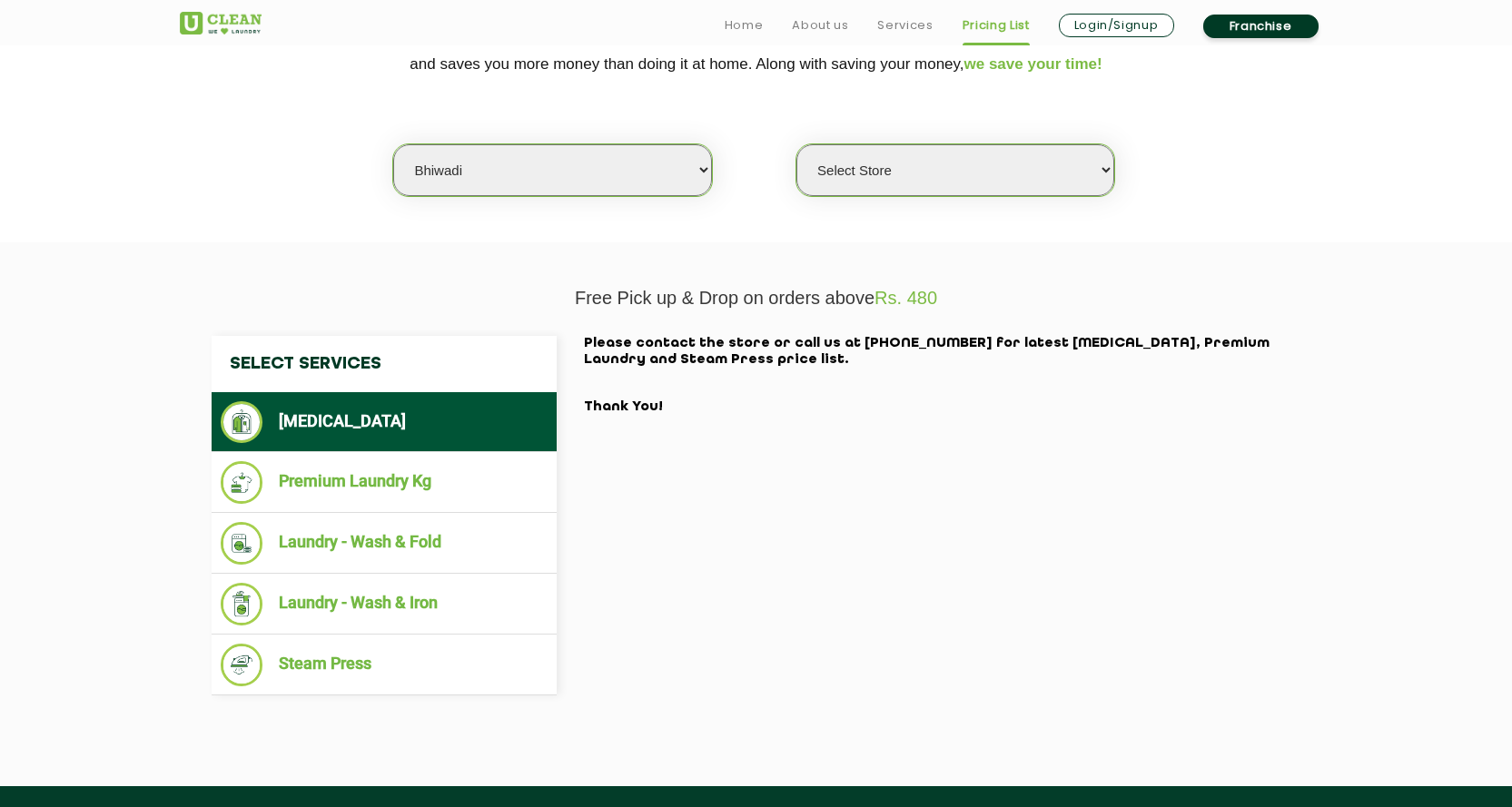
click at [876, 183] on select "Select Store" at bounding box center [954, 170] width 317 height 52
click at [1071, 234] on section "We make Laundry affordable by charging you per kilo and not per piece. Our mont…" at bounding box center [756, 118] width 1512 height 249
click at [976, 180] on select "Select Store" at bounding box center [954, 170] width 317 height 52
click at [466, 479] on li "Premium Laundry Kg" at bounding box center [383, 482] width 327 height 43
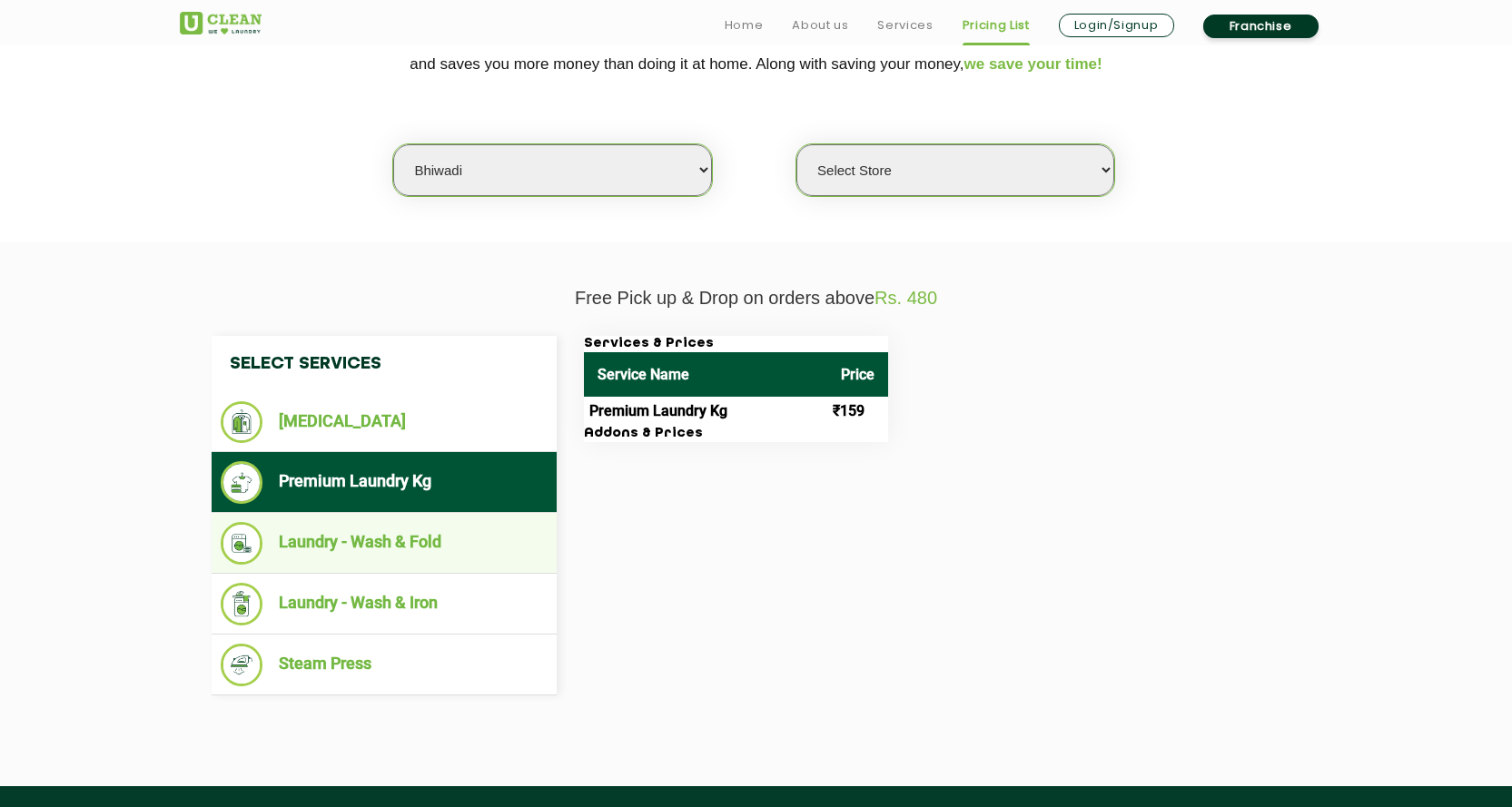
click at [456, 554] on li "Laundry - Wash & Fold" at bounding box center [383, 543] width 327 height 43
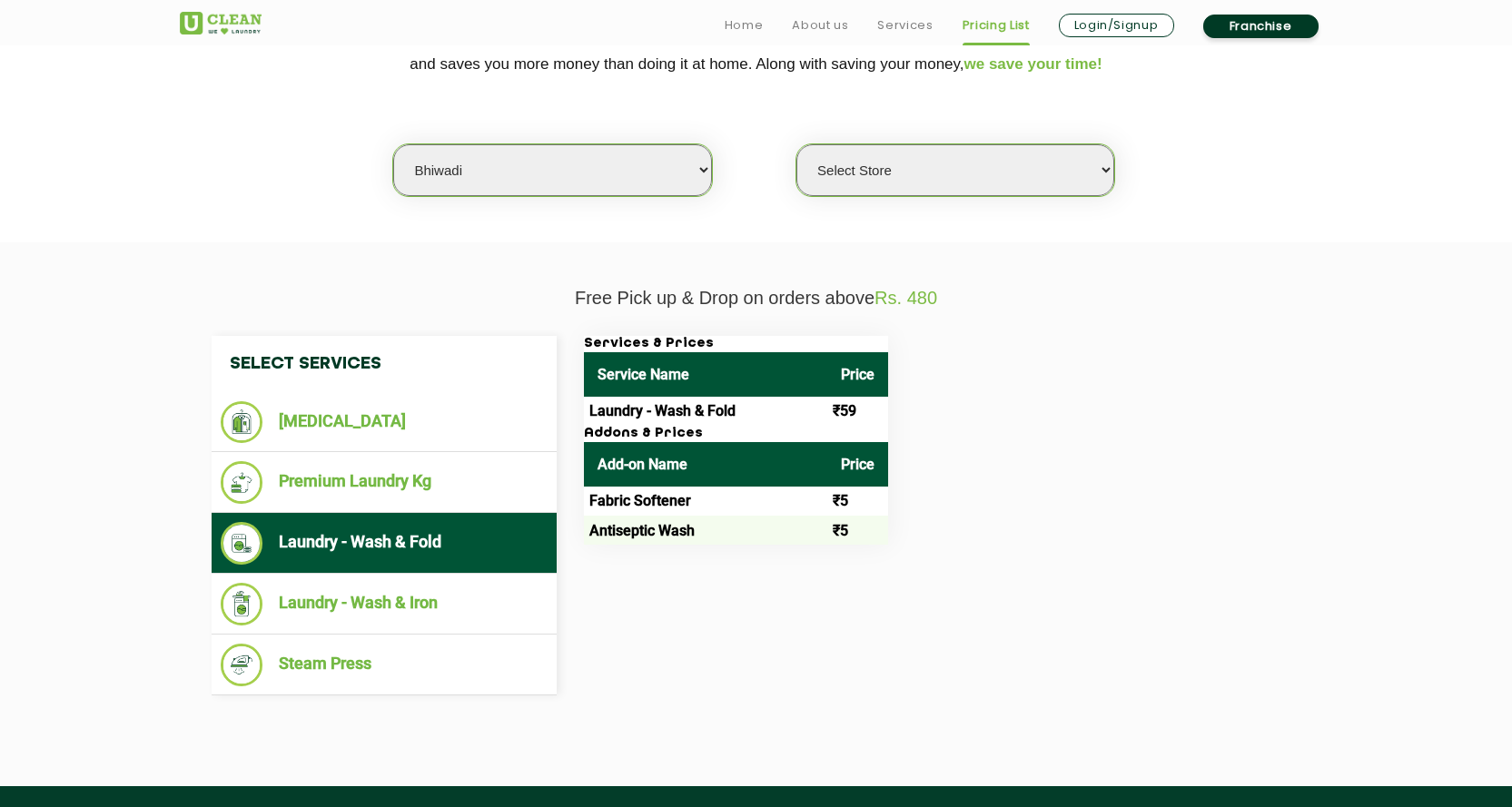
click at [592, 171] on select "Select city Aalo Agartala Agra Ahmedabad Akola Aligarh Alwar - UClean Select Am…" at bounding box center [552, 170] width 317 height 52
select select "11"
click at [393, 144] on select "Select city Aalo Agartala Agra Ahmedabad Akola Aligarh Alwar - UClean Select Am…" at bounding box center [552, 170] width 317 height 52
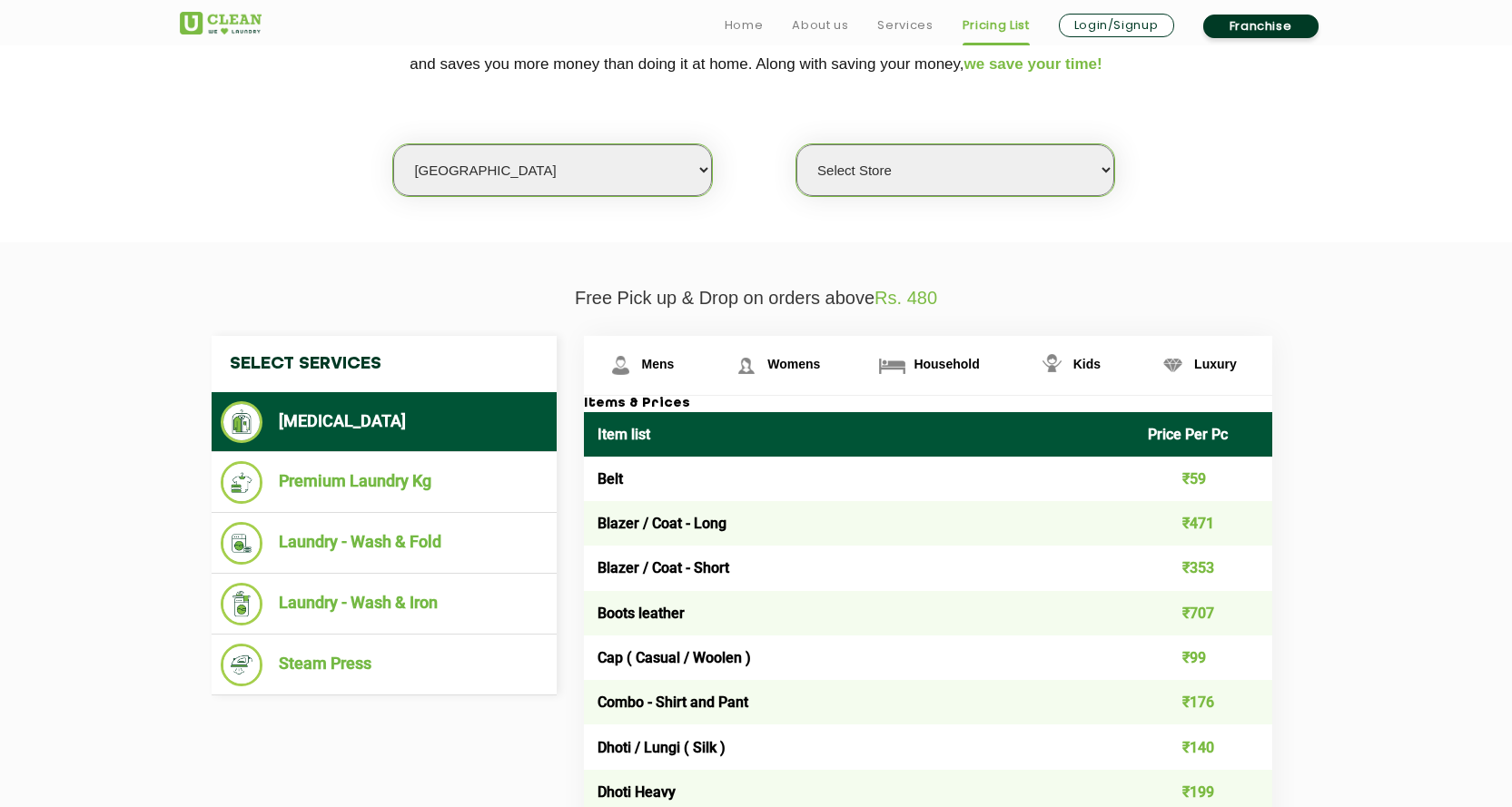
click at [1047, 168] on select "Select Store UClean Anna Nagar UClean Navalur UClean Chitlapakkam UClean Urrapa…" at bounding box center [954, 170] width 317 height 52
select select "549"
click at [796, 144] on select "Select Store UClean Anna Nagar UClean Navalur UClean Chitlapakkam UClean Urrapa…" at bounding box center [954, 170] width 317 height 52
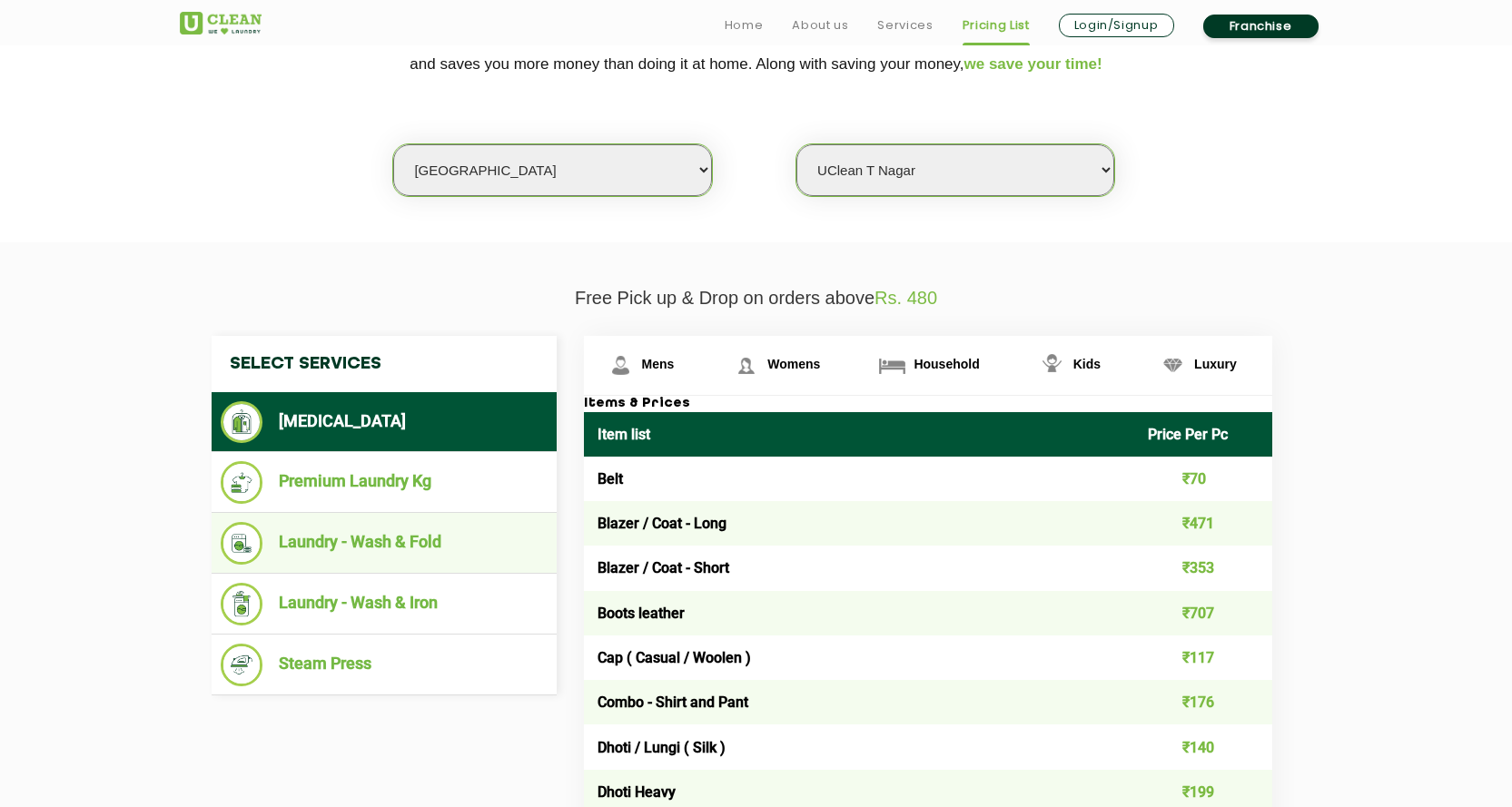
click at [441, 540] on li "Laundry - Wash & Fold" at bounding box center [383, 543] width 327 height 43
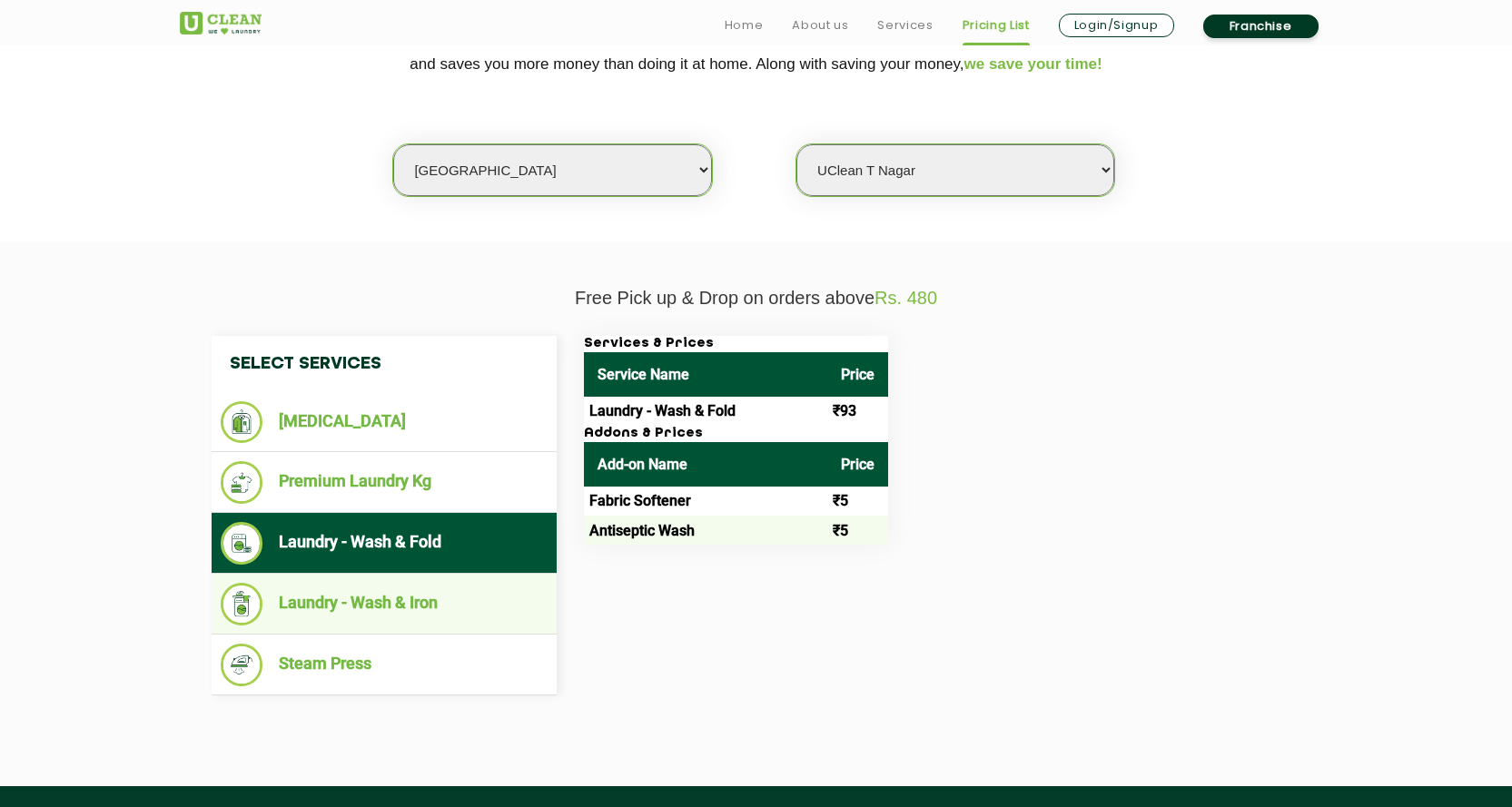
click at [518, 607] on li "Laundry - Wash & Iron" at bounding box center [383, 604] width 327 height 43
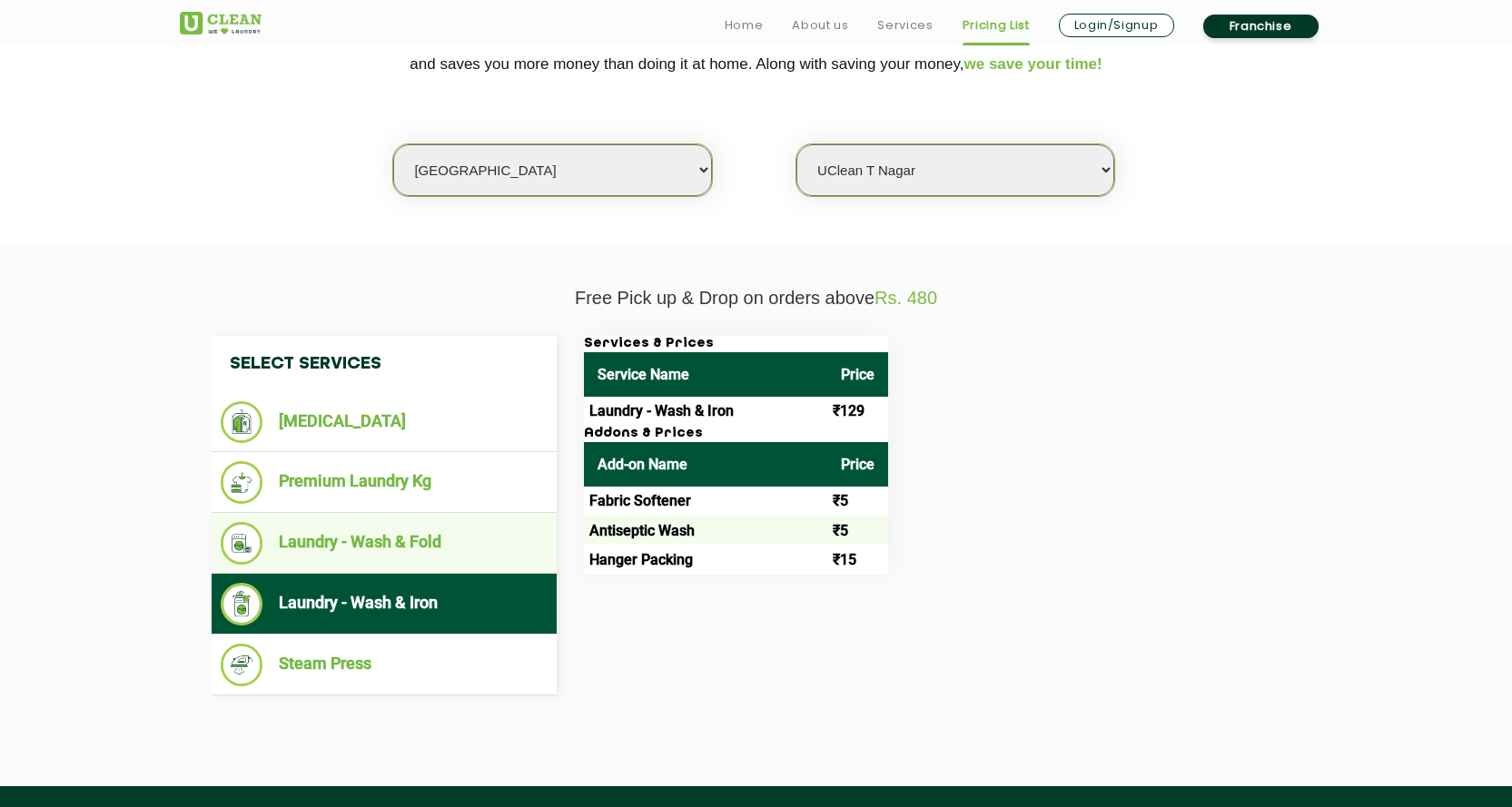
click at [480, 568] on ul "Laundry - Wash & Fold" at bounding box center [384, 543] width 345 height 61
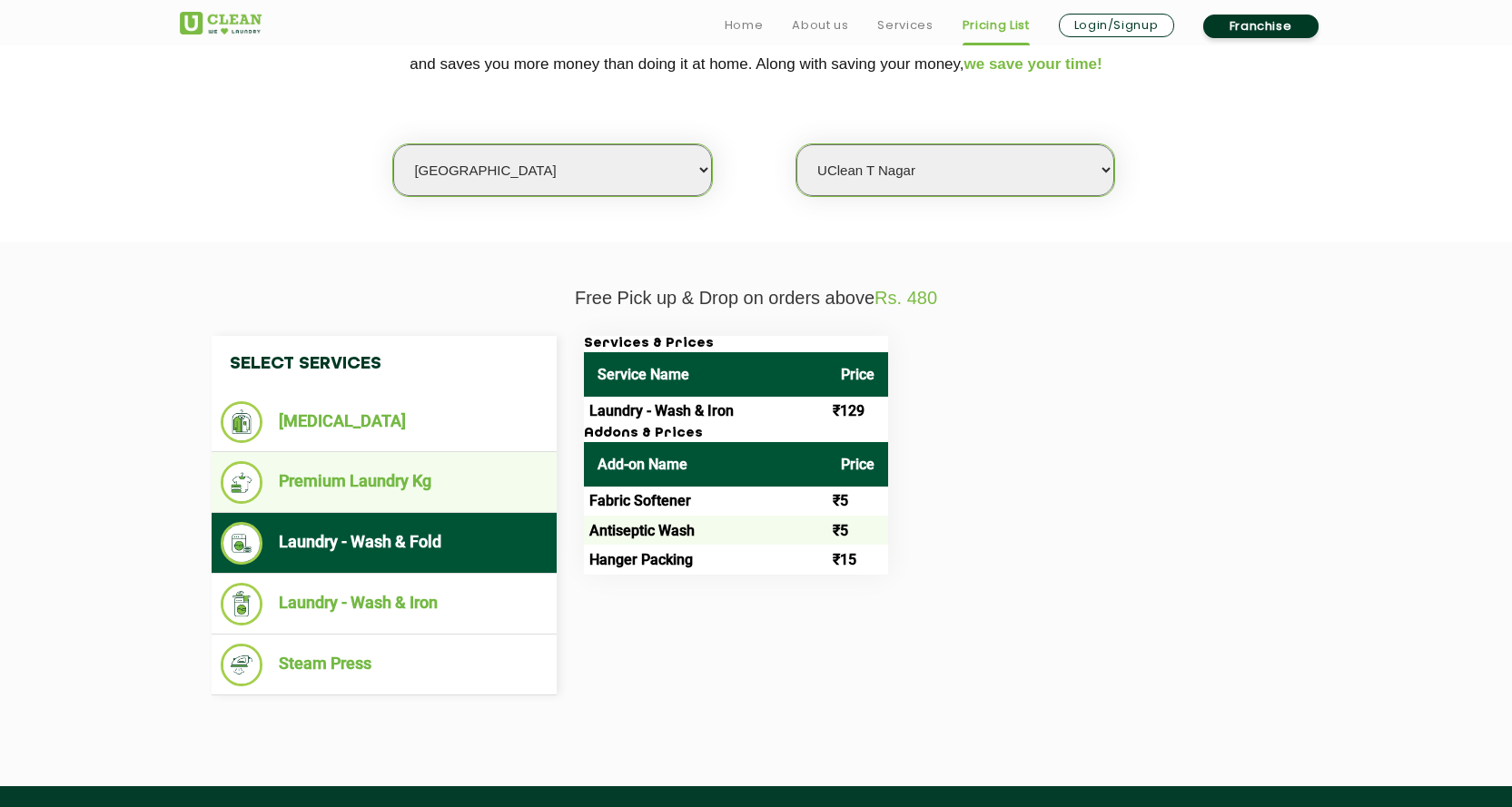
click at [397, 492] on li "Premium Laundry Kg" at bounding box center [383, 482] width 327 height 43
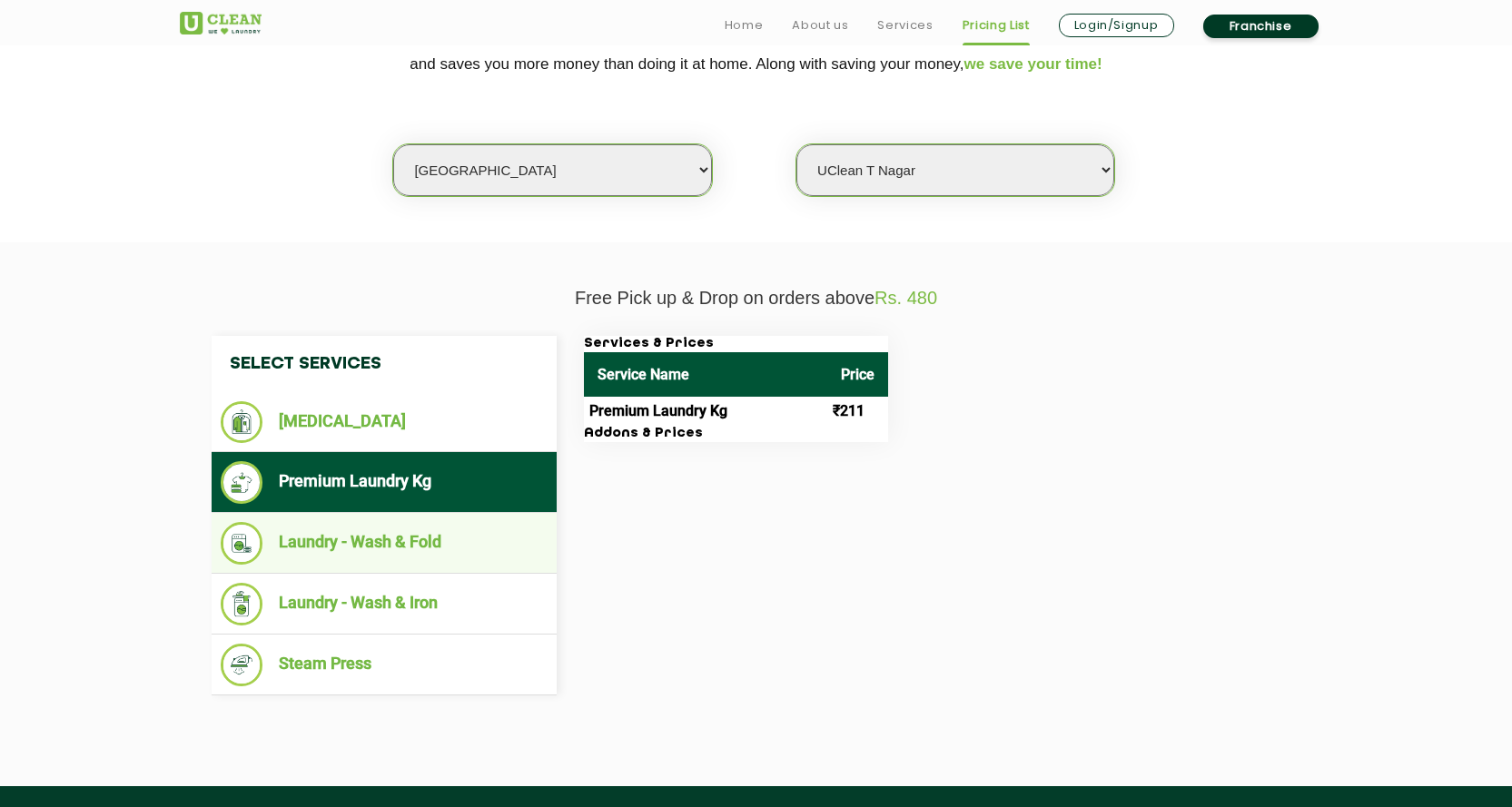
click at [435, 559] on li "Laundry - Wash & Fold" at bounding box center [383, 543] width 327 height 43
